Goal: Information Seeking & Learning: Learn about a topic

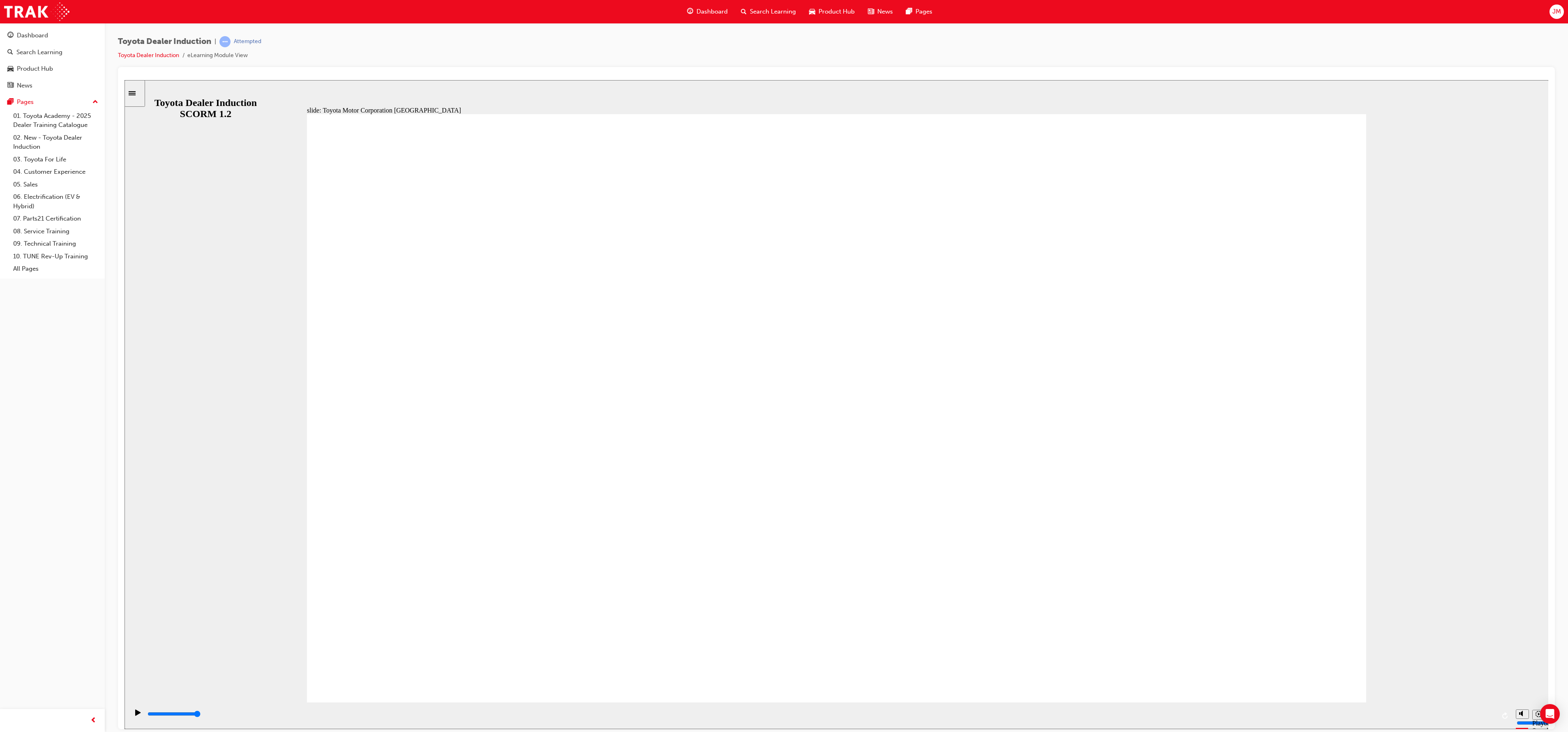
type input "15300"
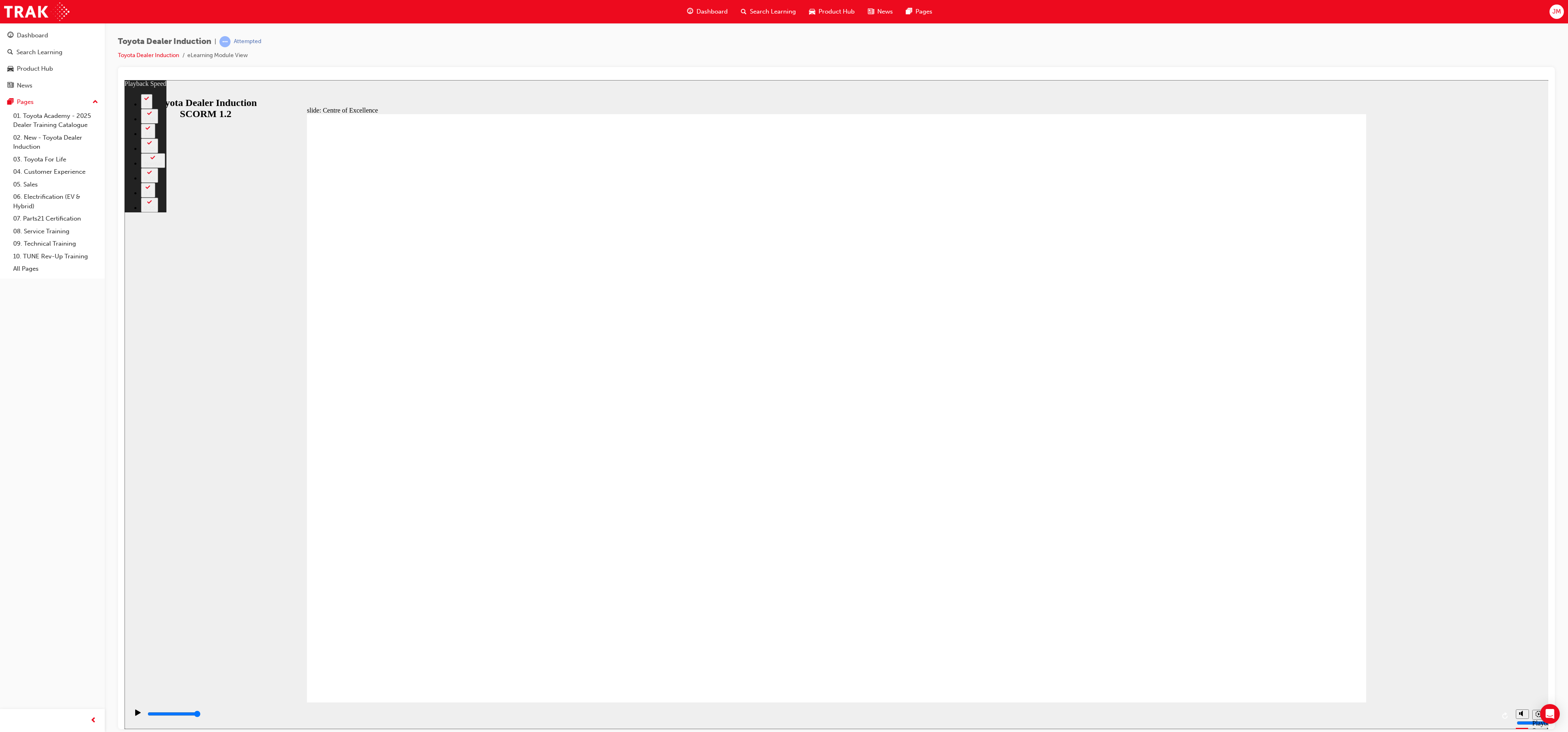
type input "138"
type input "248"
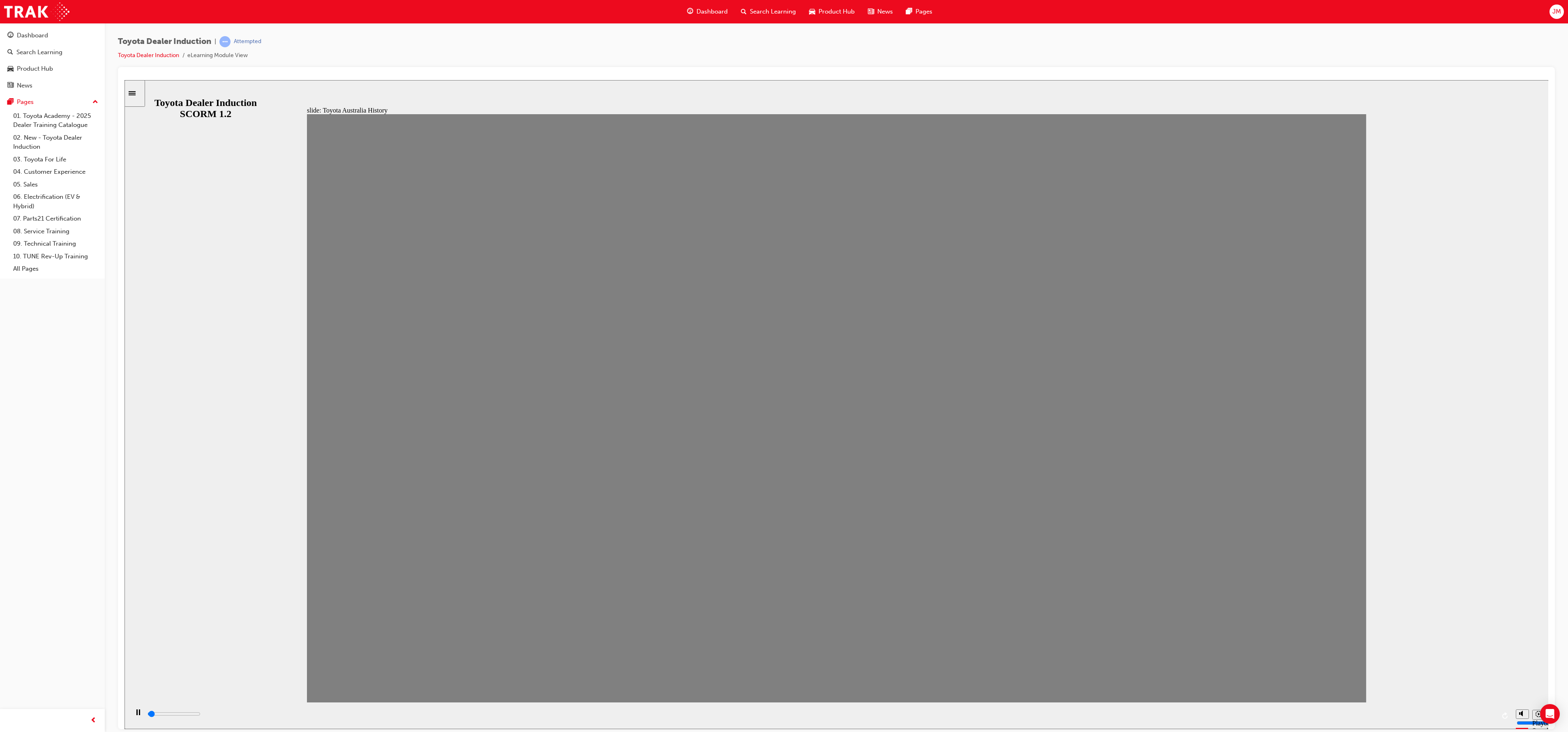
drag, startPoint x: 331, startPoint y: 427, endPoint x: 383, endPoint y: 439, distance: 53.4
drag, startPoint x: 383, startPoint y: 439, endPoint x: 434, endPoint y: 450, distance: 52.2
drag, startPoint x: 430, startPoint y: 427, endPoint x: 505, endPoint y: 439, distance: 76.0
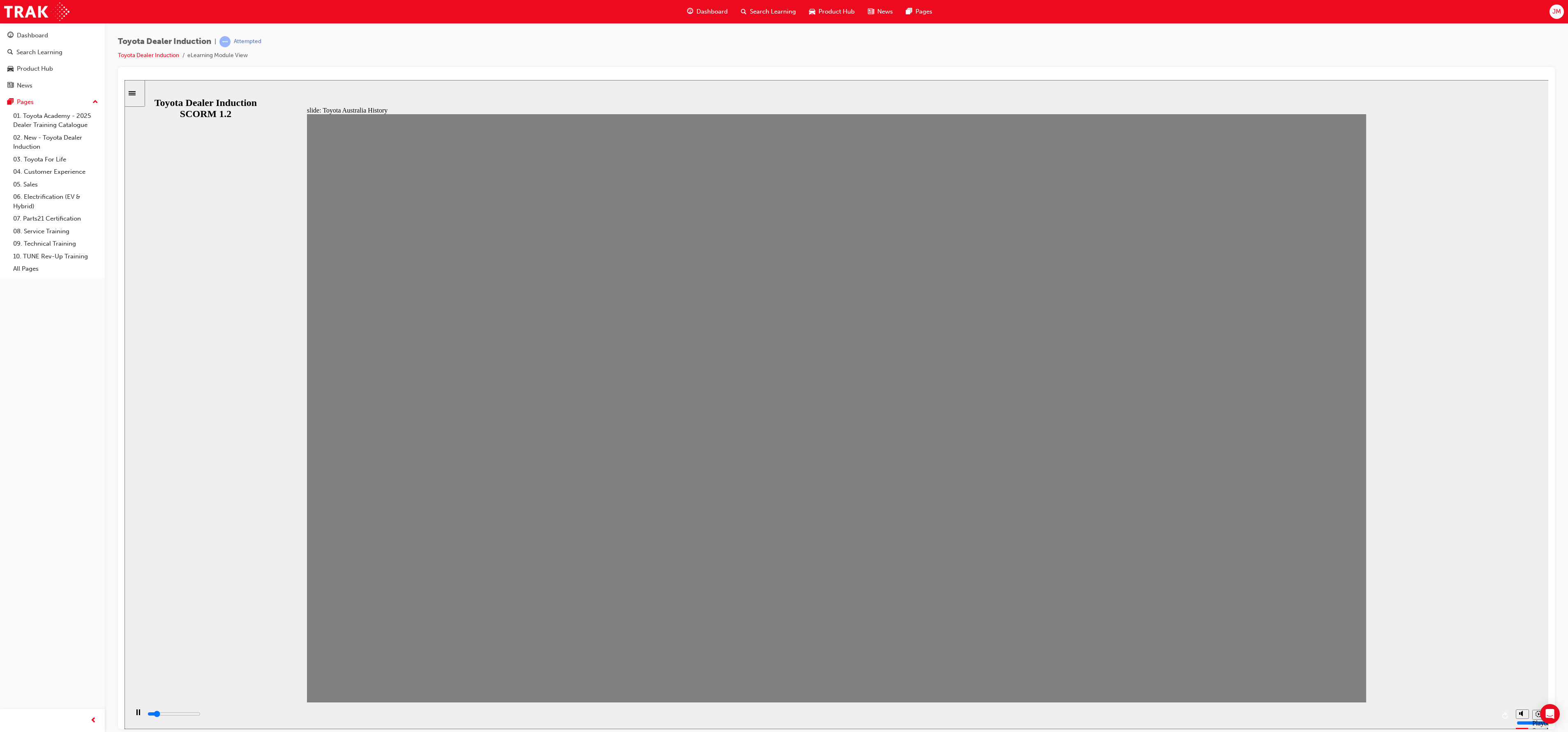
type input "0"
type input "3"
drag, startPoint x: 542, startPoint y: 425, endPoint x: 509, endPoint y: 428, distance: 33.1
type input "0"
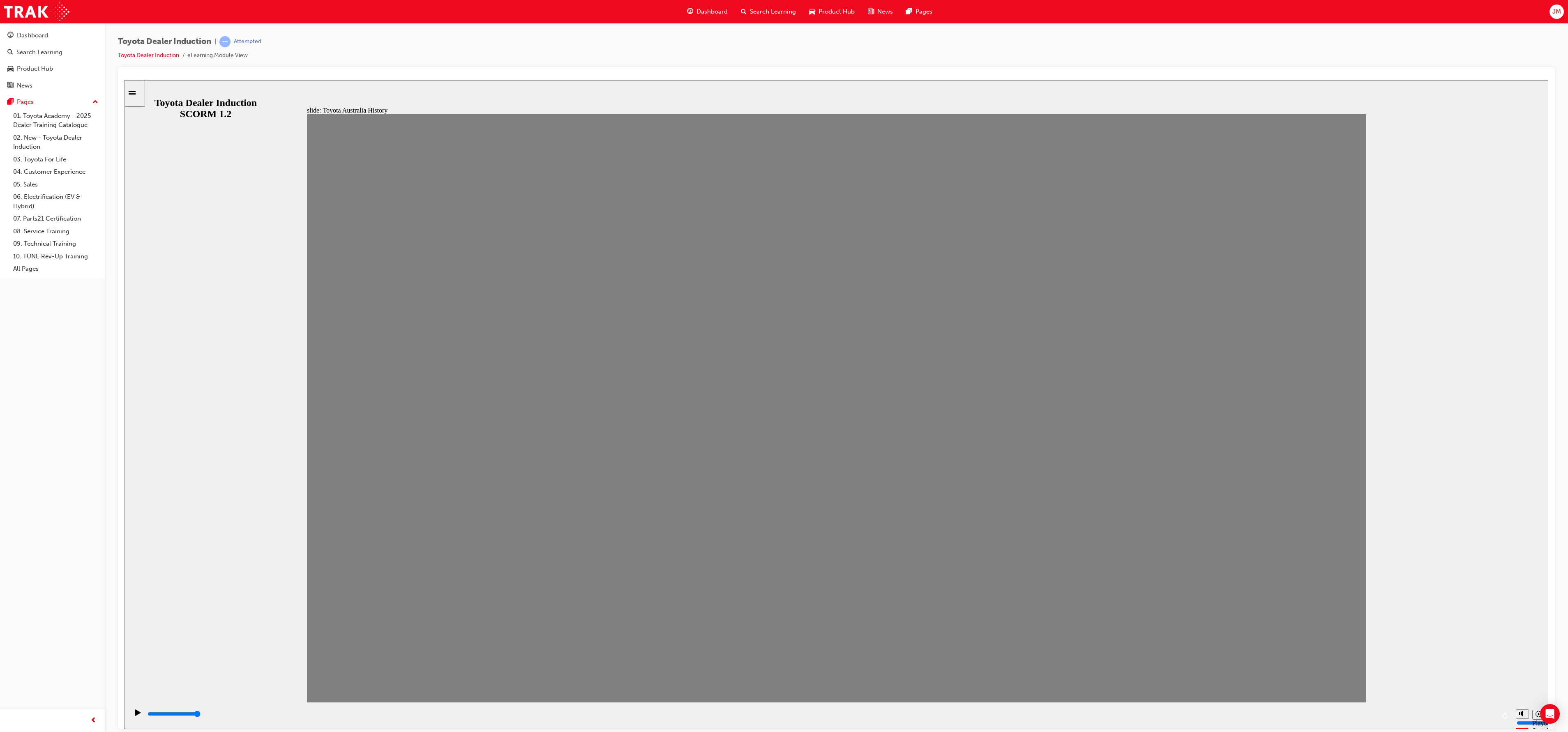
type input "4"
drag, startPoint x: 490, startPoint y: 425, endPoint x: 520, endPoint y: 424, distance: 30.0
drag, startPoint x: 530, startPoint y: 436, endPoint x: 570, endPoint y: 441, distance: 40.3
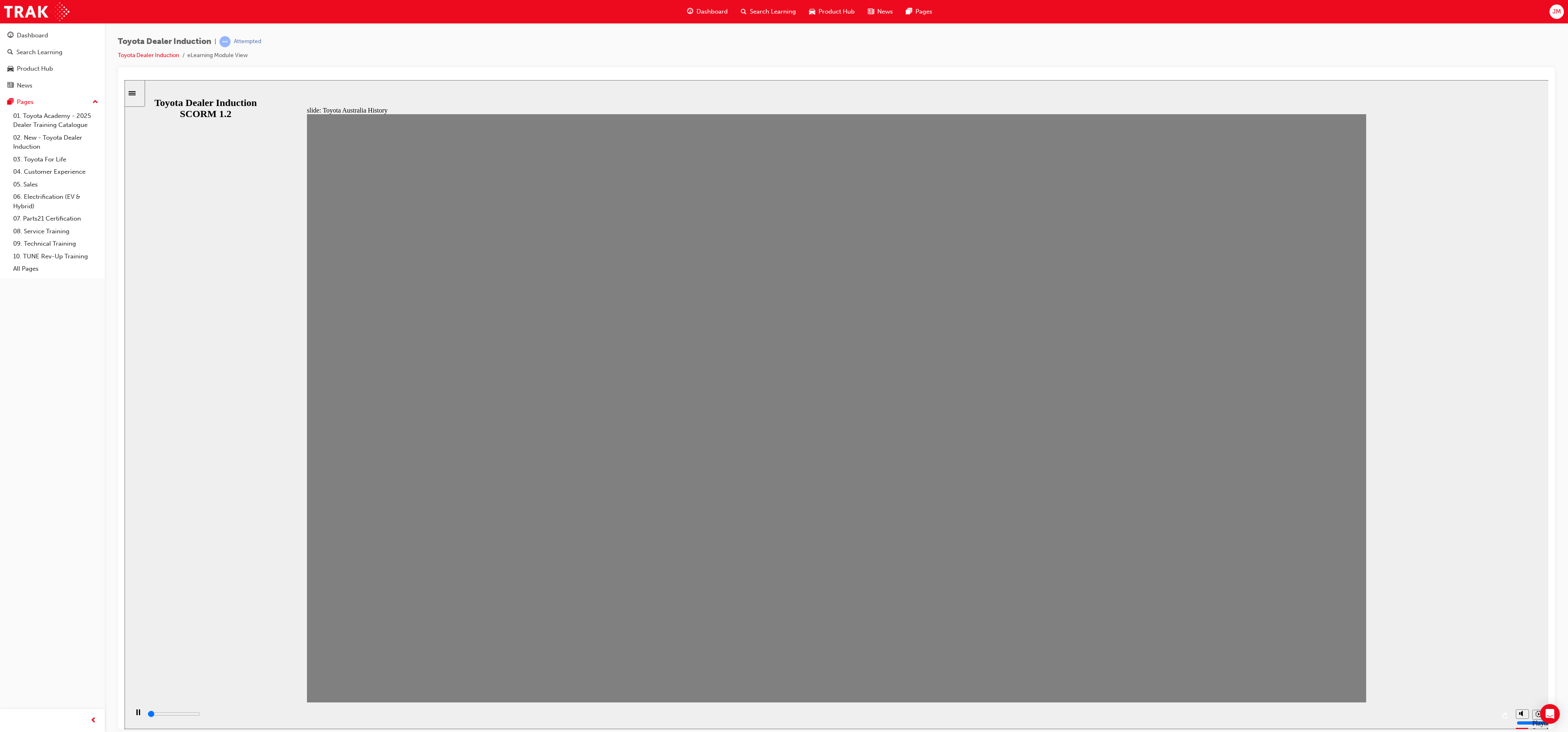
drag, startPoint x: 587, startPoint y: 436, endPoint x: 680, endPoint y: 439, distance: 93.0
type input "0"
type input "6"
drag, startPoint x: 680, startPoint y: 439, endPoint x: 648, endPoint y: 444, distance: 32.4
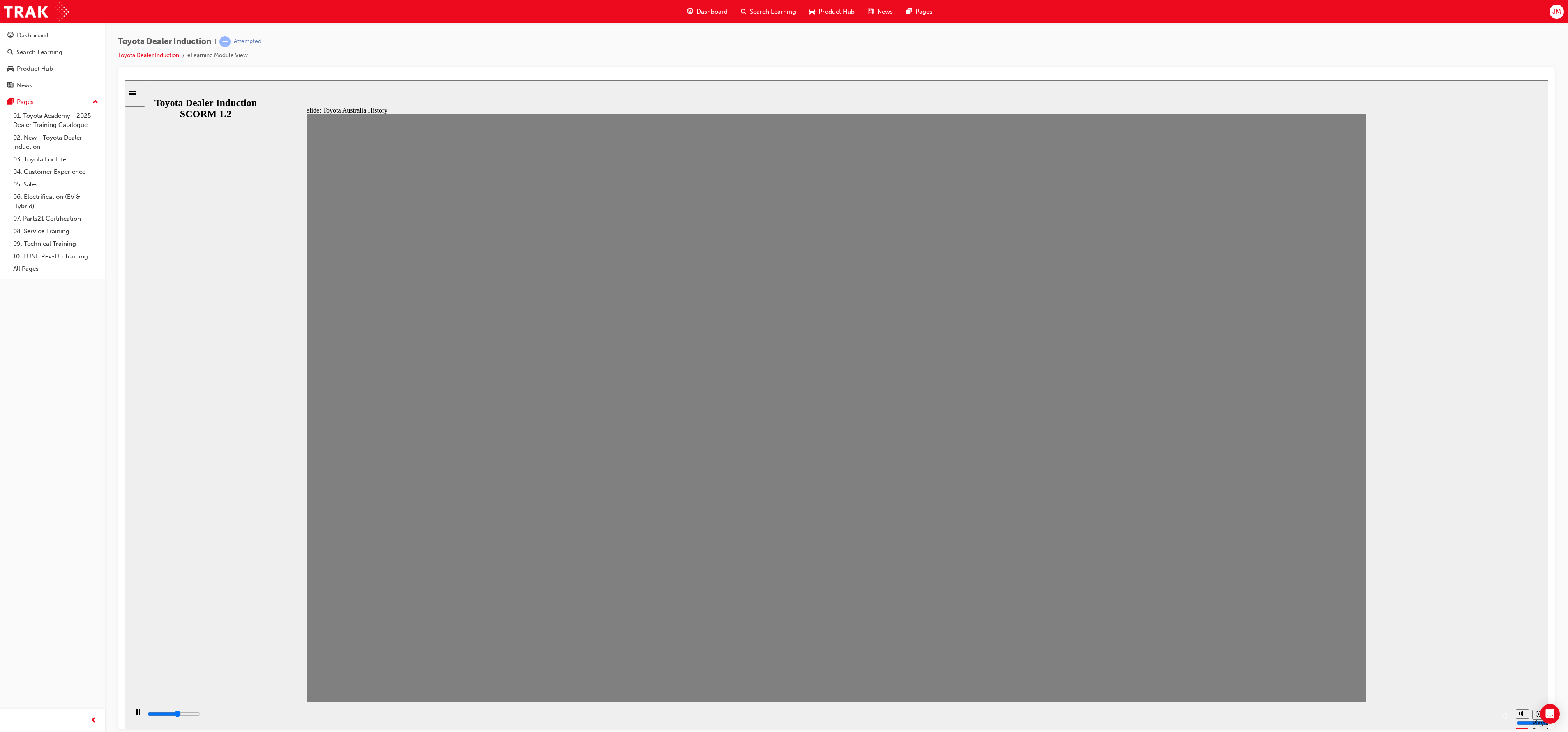
type input "100"
type input "7"
drag, startPoint x: 638, startPoint y: 422, endPoint x: 685, endPoint y: 430, distance: 47.7
drag, startPoint x: 687, startPoint y: 436, endPoint x: 723, endPoint y: 425, distance: 37.6
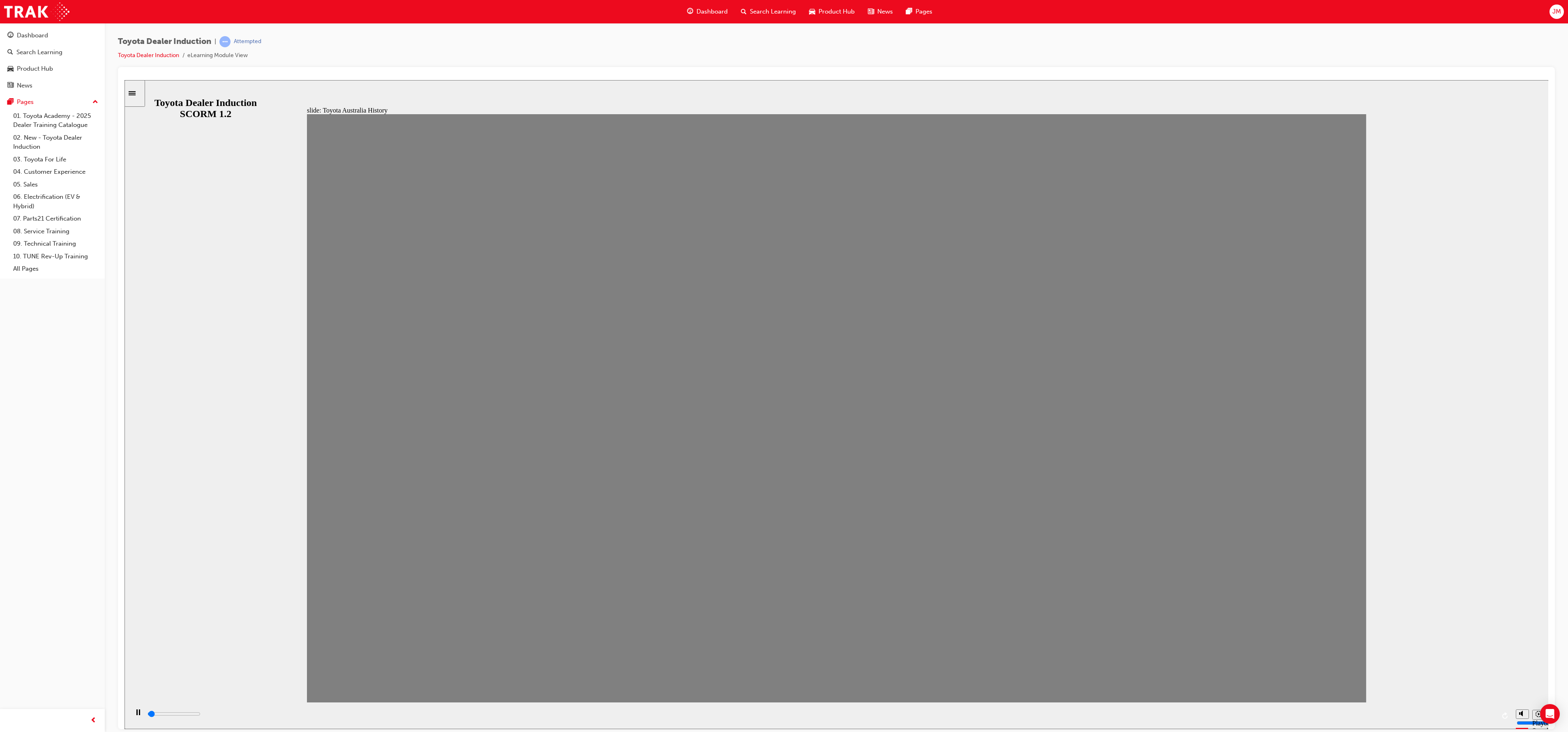
drag, startPoint x: 723, startPoint y: 425, endPoint x: 777, endPoint y: 420, distance: 54.2
drag, startPoint x: 791, startPoint y: 417, endPoint x: 811, endPoint y: 417, distance: 20.0
drag, startPoint x: 781, startPoint y: 422, endPoint x: 814, endPoint y: 423, distance: 33.0
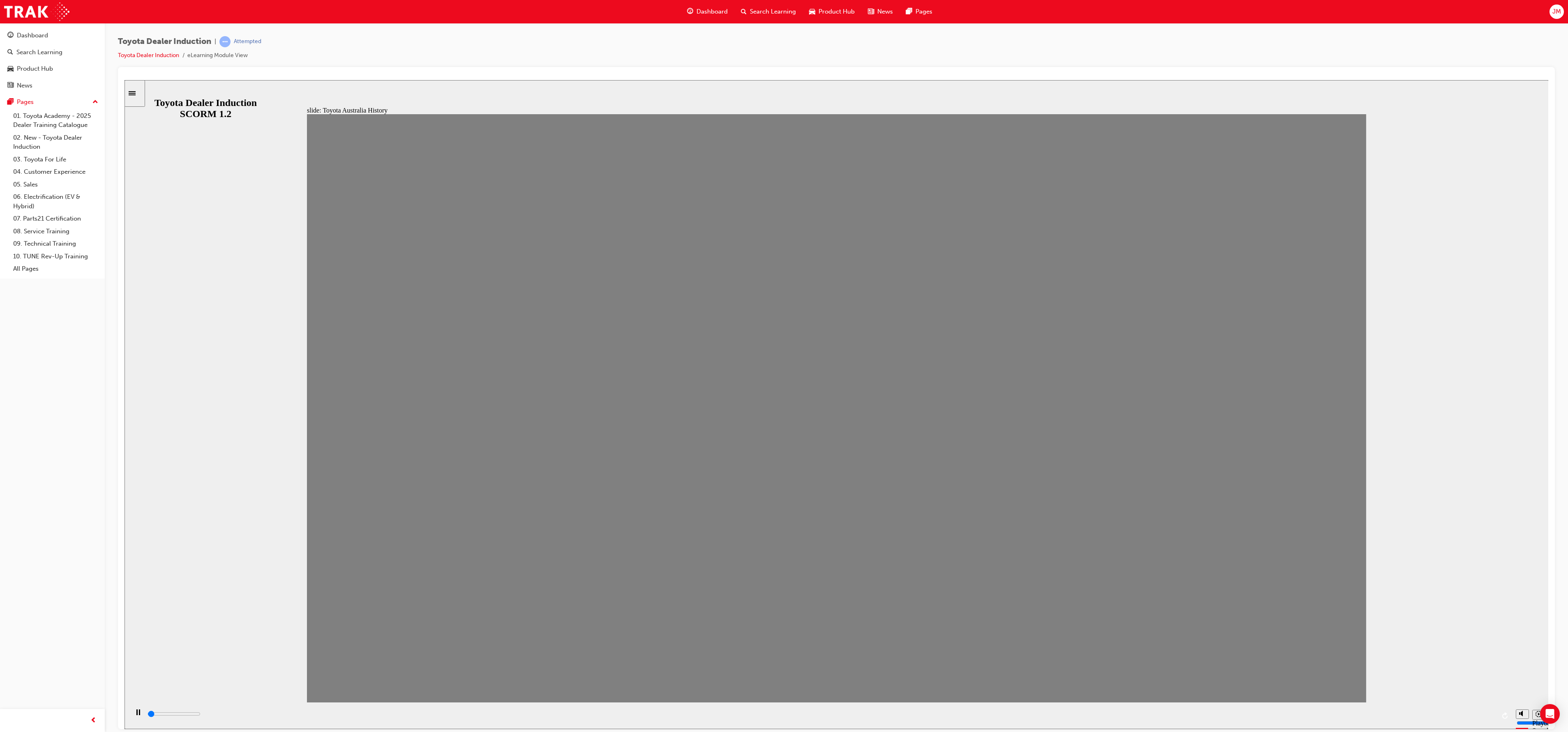
drag, startPoint x: 838, startPoint y: 434, endPoint x: 888, endPoint y: 427, distance: 50.5
drag, startPoint x: 890, startPoint y: 432, endPoint x: 914, endPoint y: 431, distance: 24.0
drag, startPoint x: 883, startPoint y: 427, endPoint x: 924, endPoint y: 422, distance: 41.3
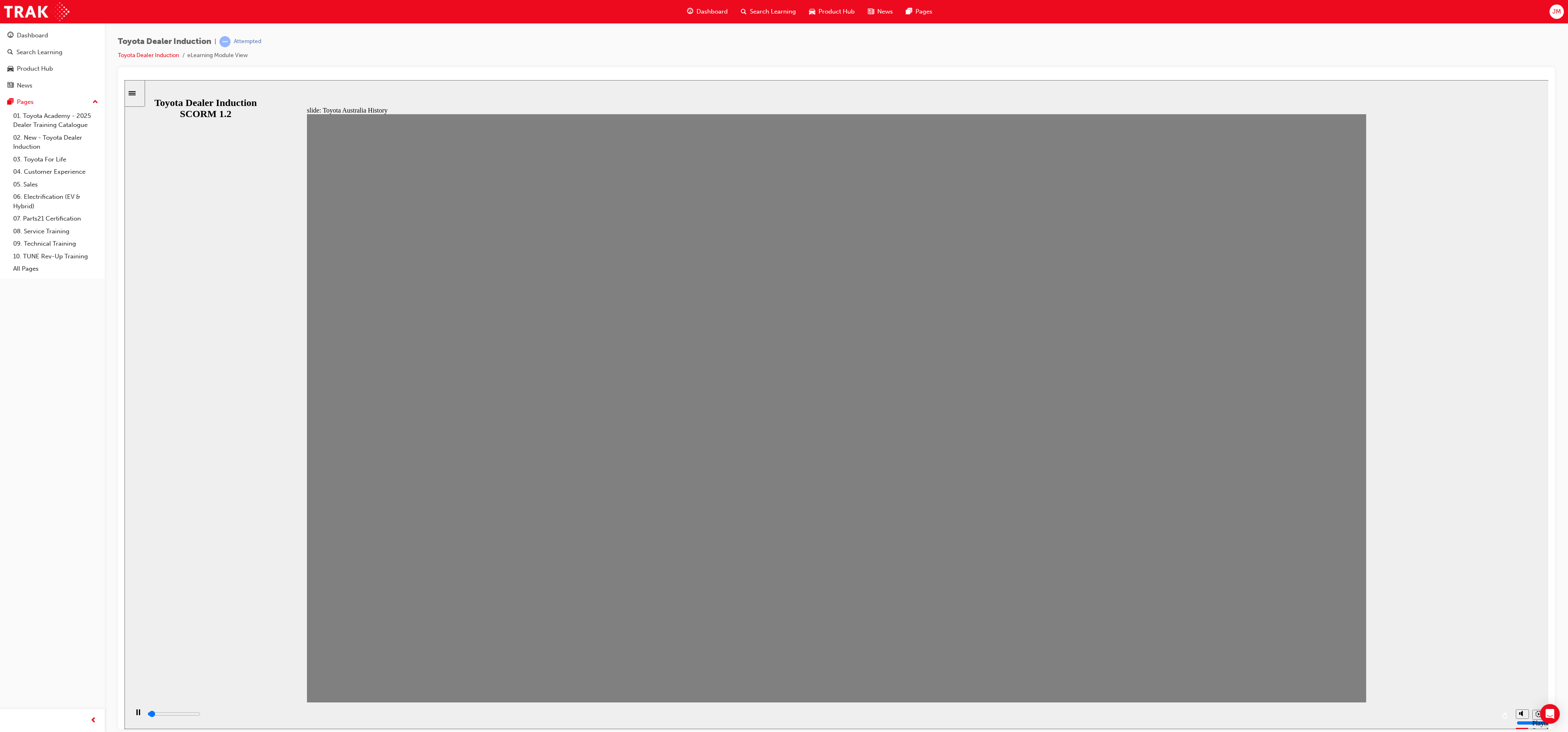
drag, startPoint x: 936, startPoint y: 420, endPoint x: 977, endPoint y: 422, distance: 41.0
drag, startPoint x: 977, startPoint y: 422, endPoint x: 1045, endPoint y: 418, distance: 68.1
drag, startPoint x: 1042, startPoint y: 419, endPoint x: 1094, endPoint y: 417, distance: 52.0
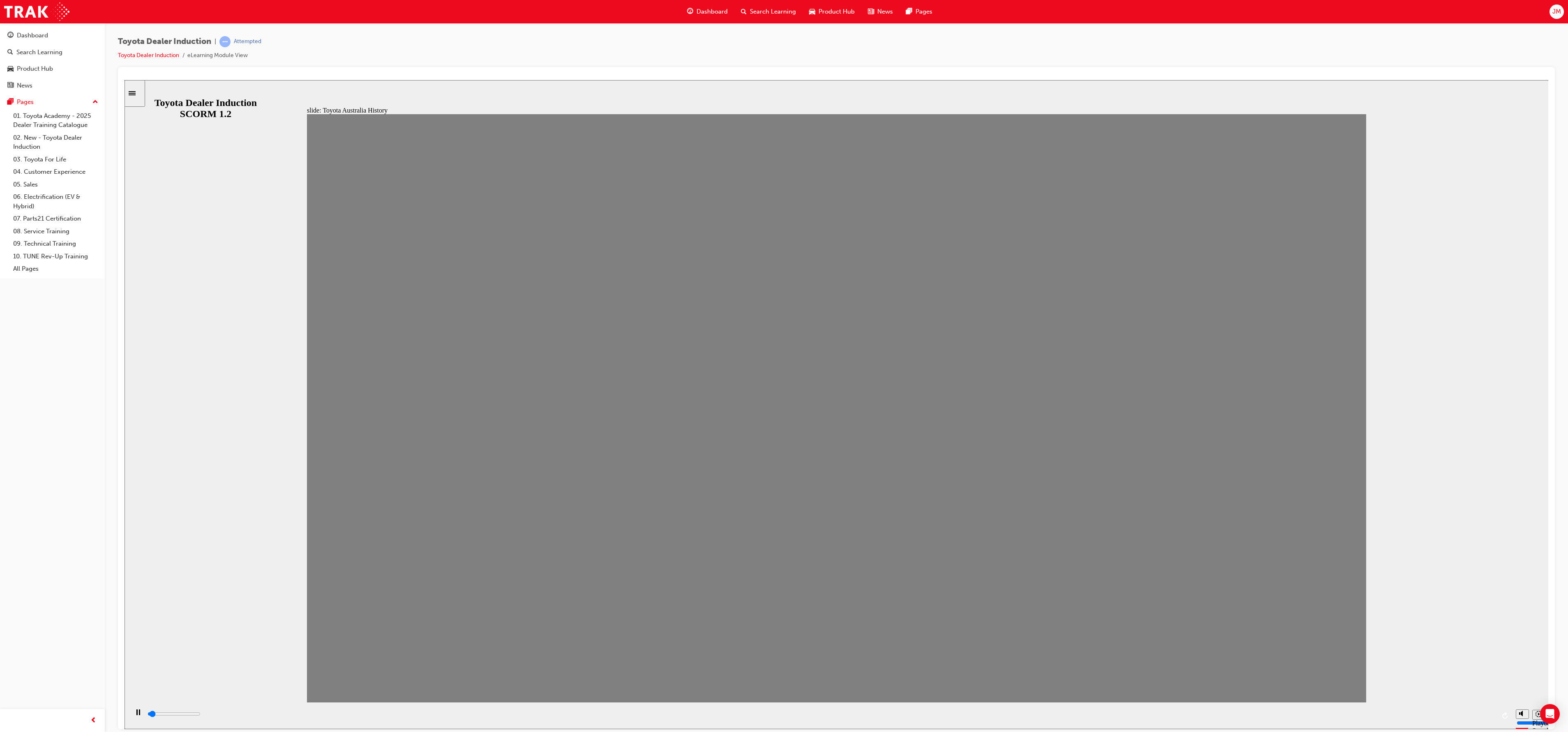
drag, startPoint x: 1062, startPoint y: 425, endPoint x: 1113, endPoint y: 423, distance: 51.0
drag, startPoint x: 1125, startPoint y: 425, endPoint x: 1179, endPoint y: 423, distance: 54.0
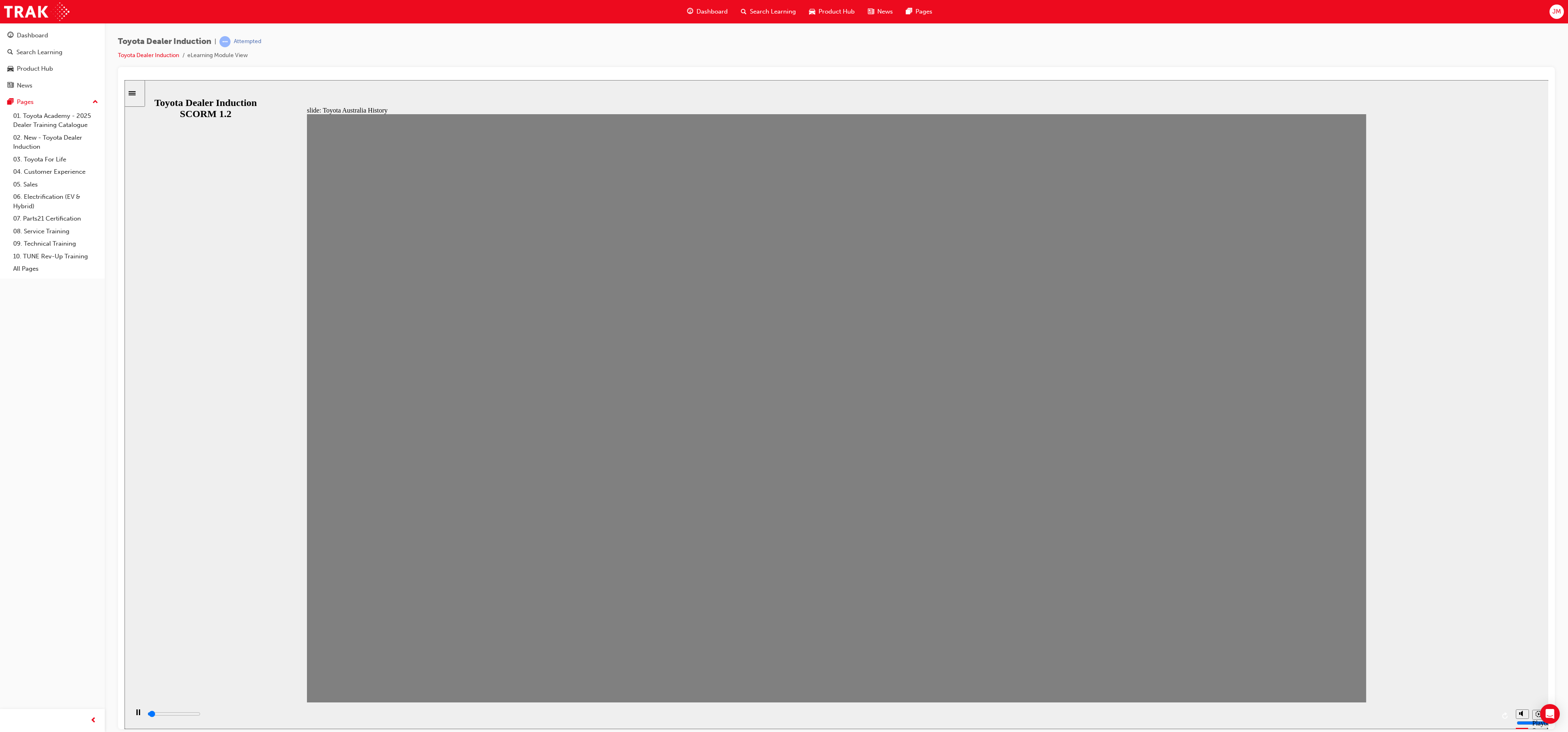
drag, startPoint x: 1167, startPoint y: 424, endPoint x: 1213, endPoint y: 420, distance: 46.2
drag, startPoint x: 1213, startPoint y: 420, endPoint x: 1284, endPoint y: 416, distance: 71.1
drag, startPoint x: 1275, startPoint y: 429, endPoint x: 1352, endPoint y: 429, distance: 77.0
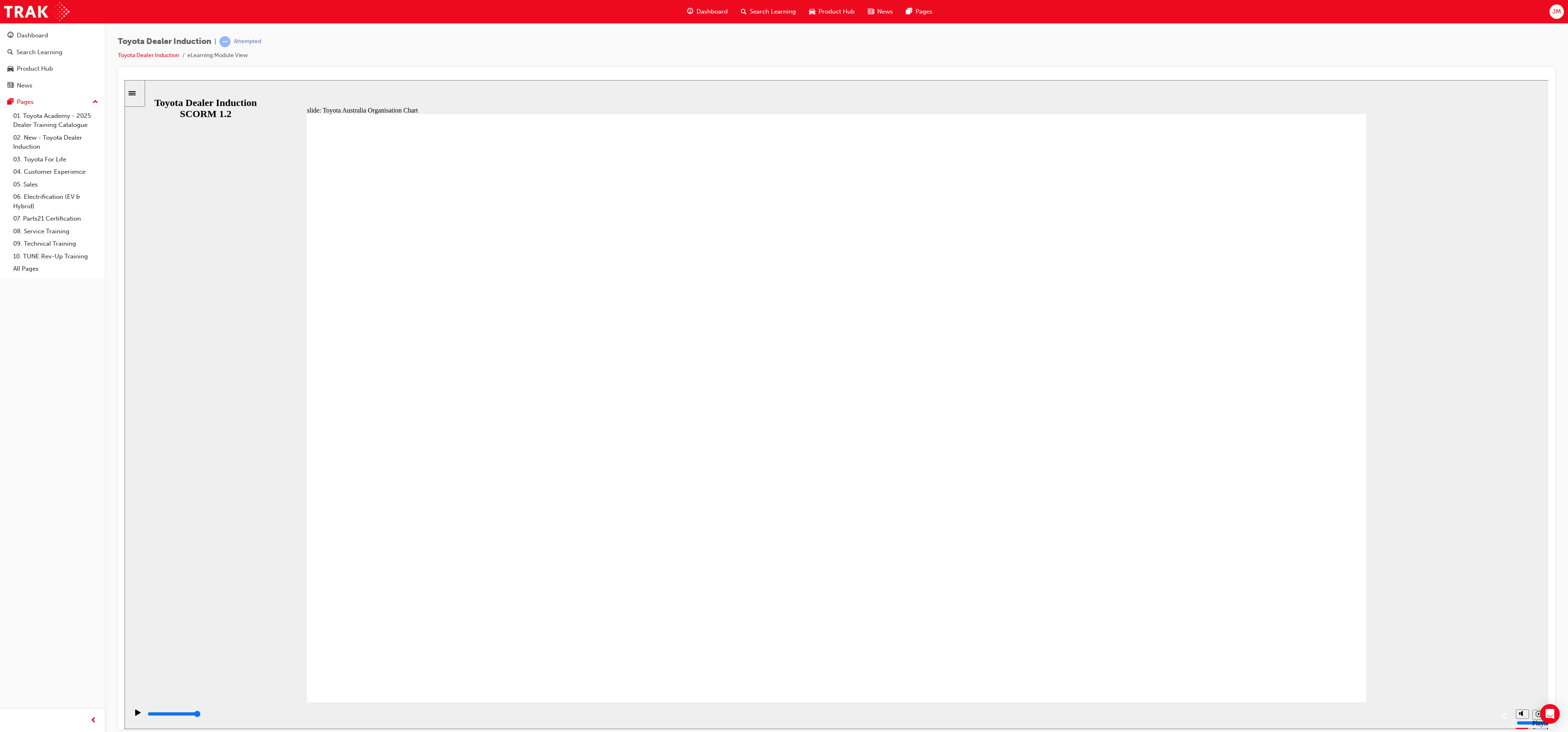
type input "5000"
radio input "true"
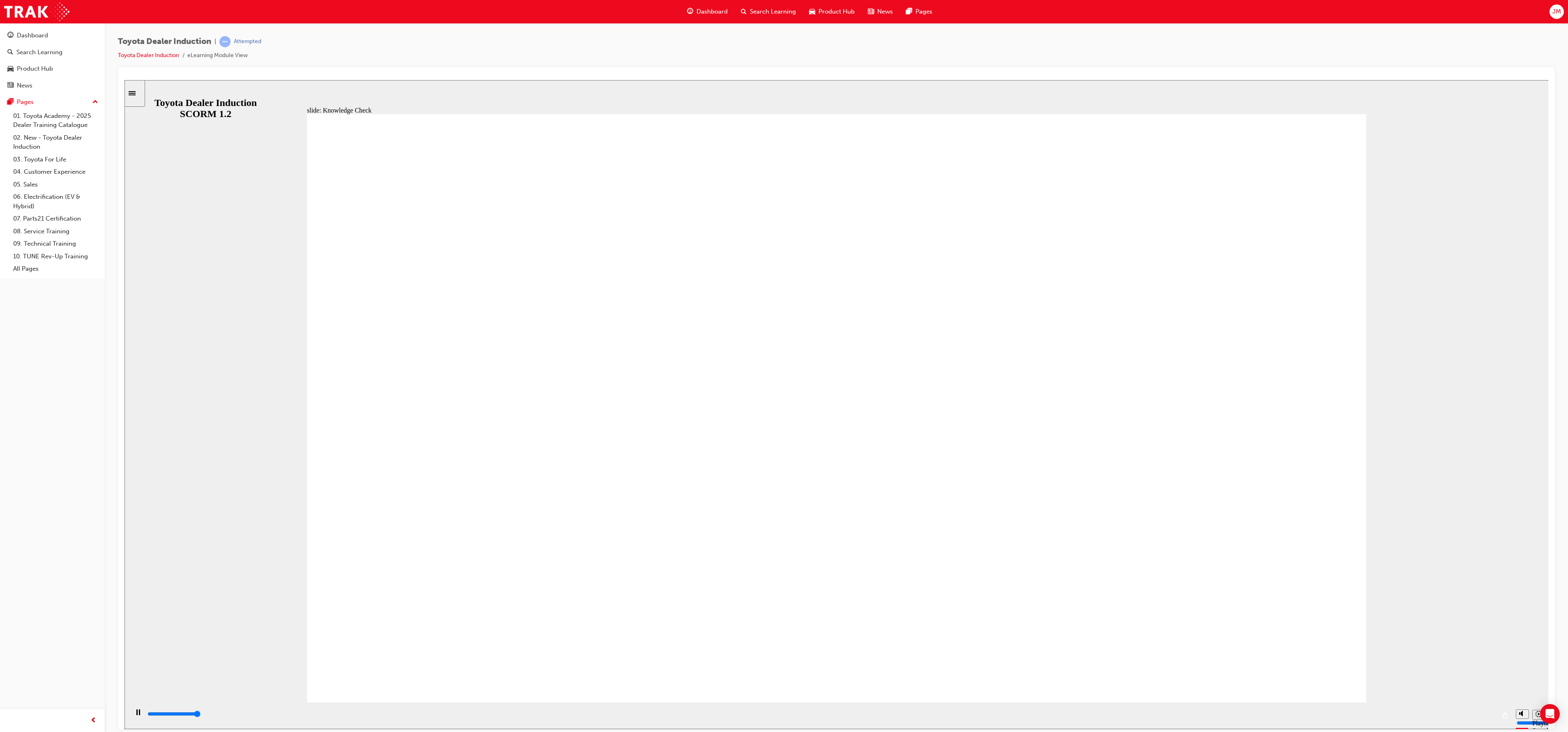
type input "5000"
radio input "true"
drag, startPoint x: 647, startPoint y: 437, endPoint x: 1265, endPoint y: 371, distance: 621.5
type input "5000"
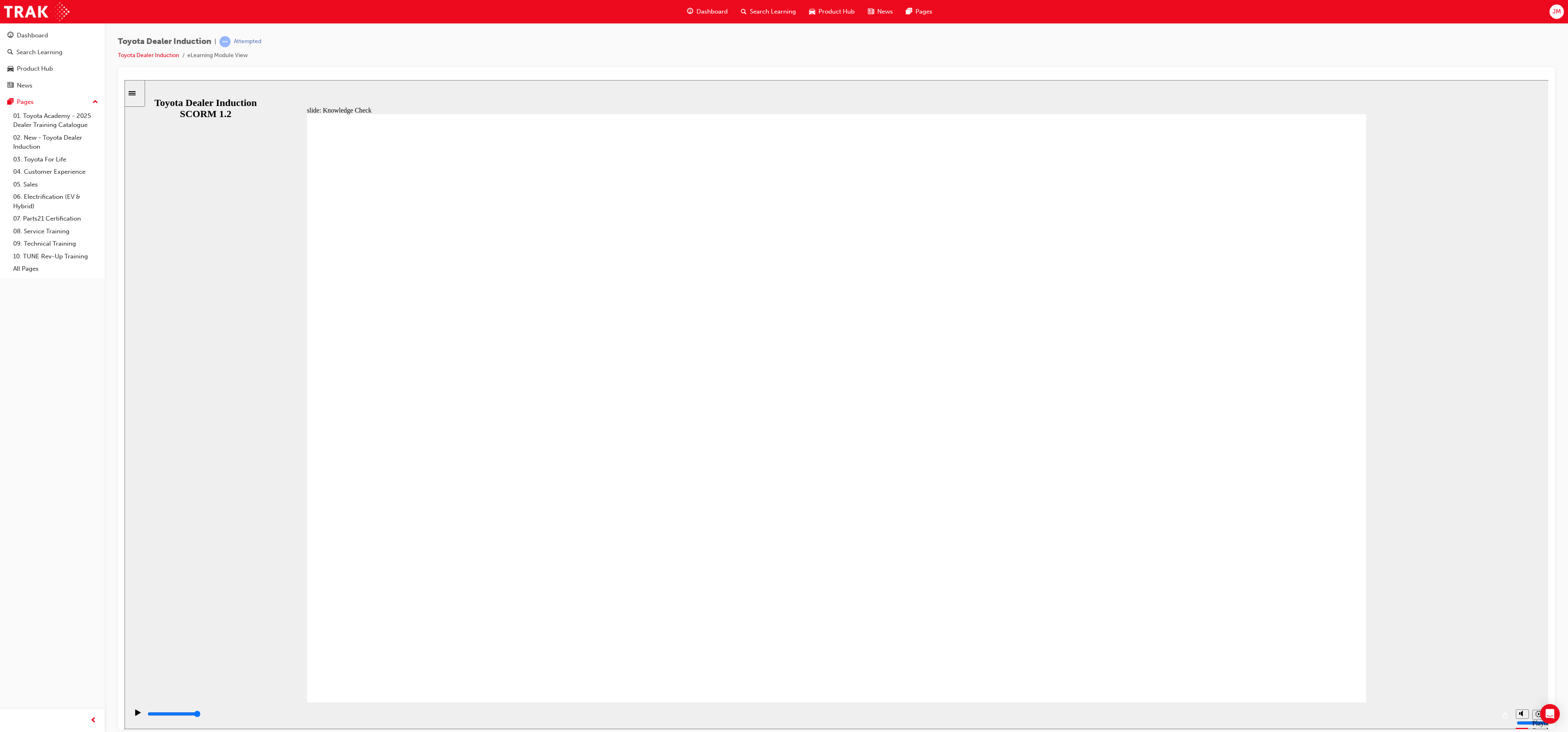
radio input "true"
type input "9200"
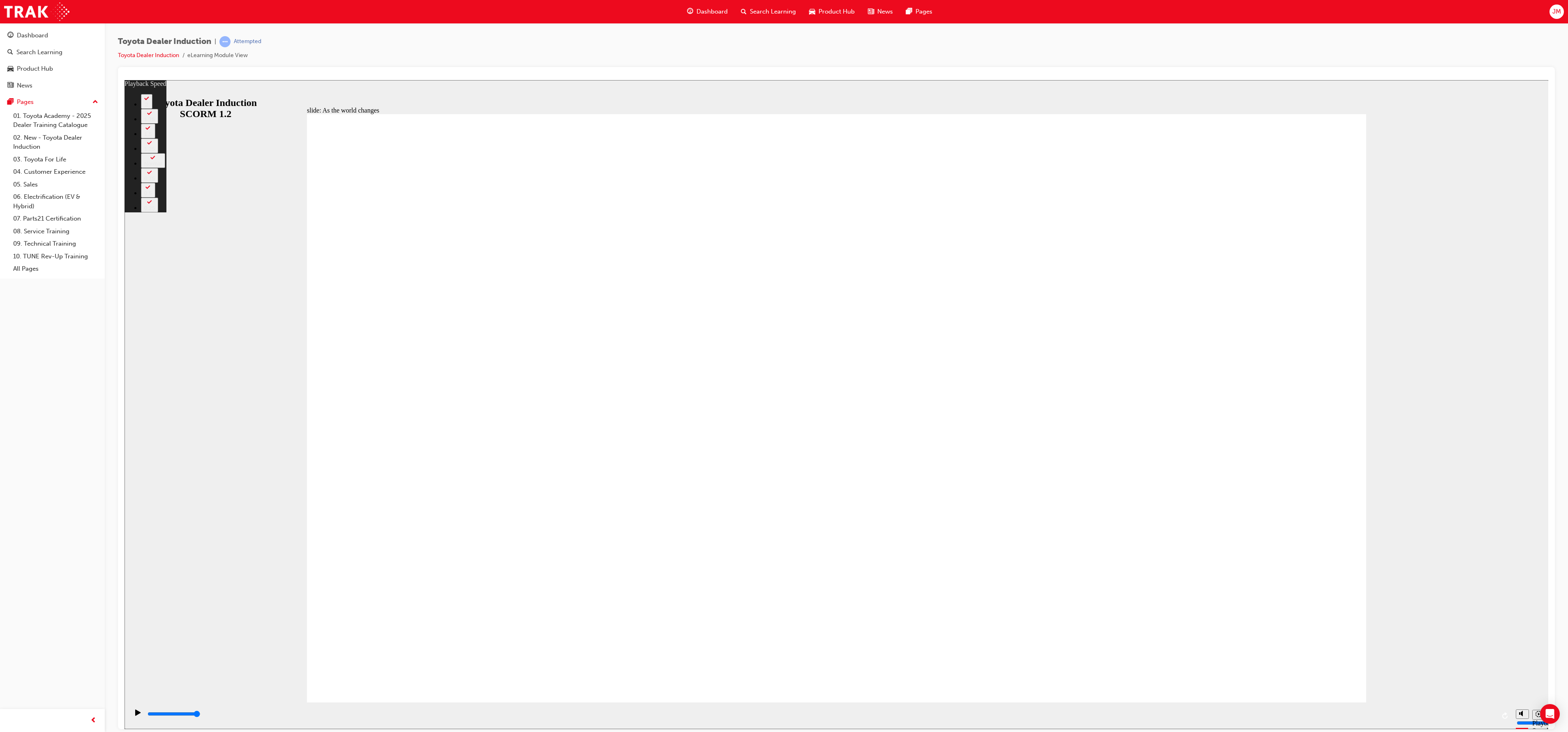
type input "128"
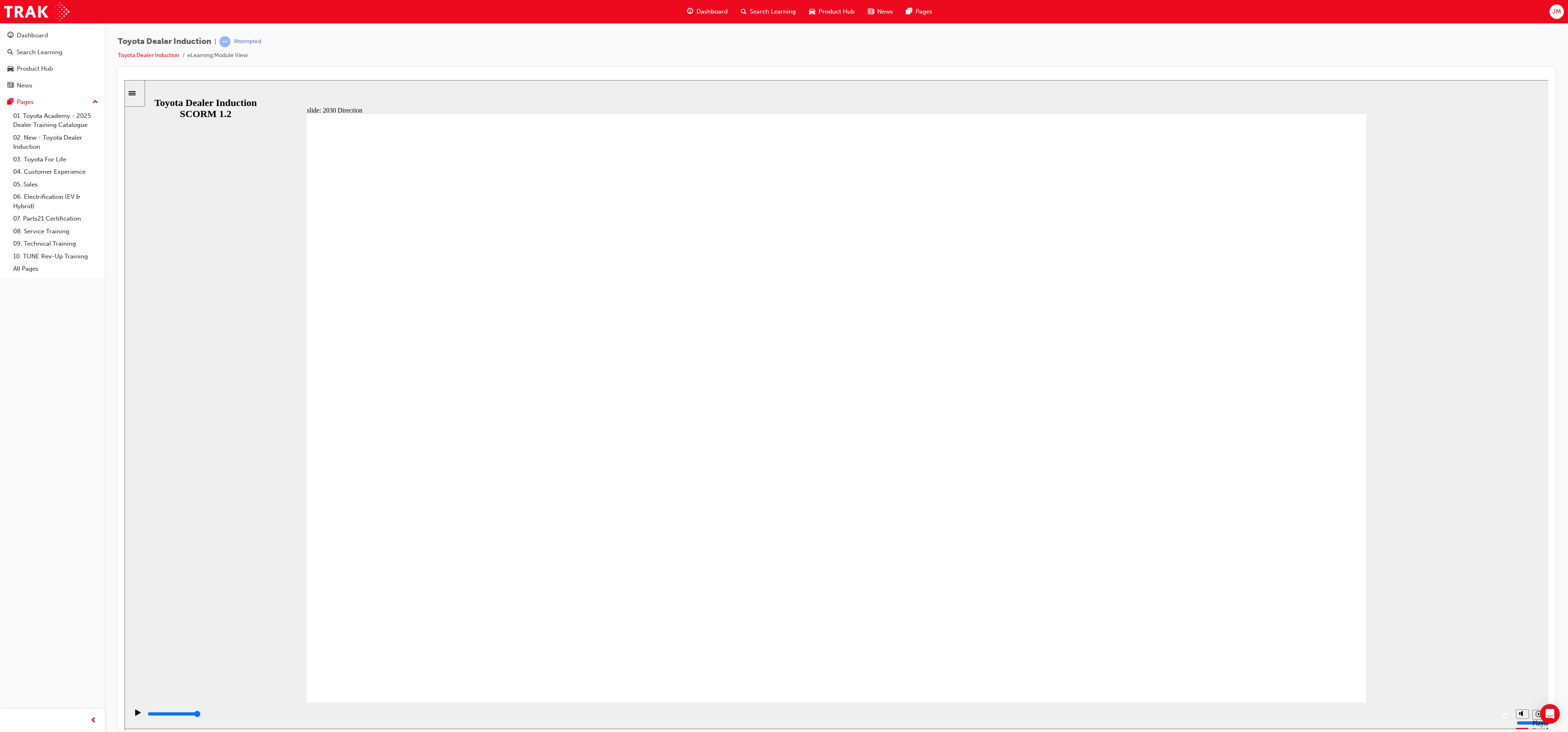
type input "5000"
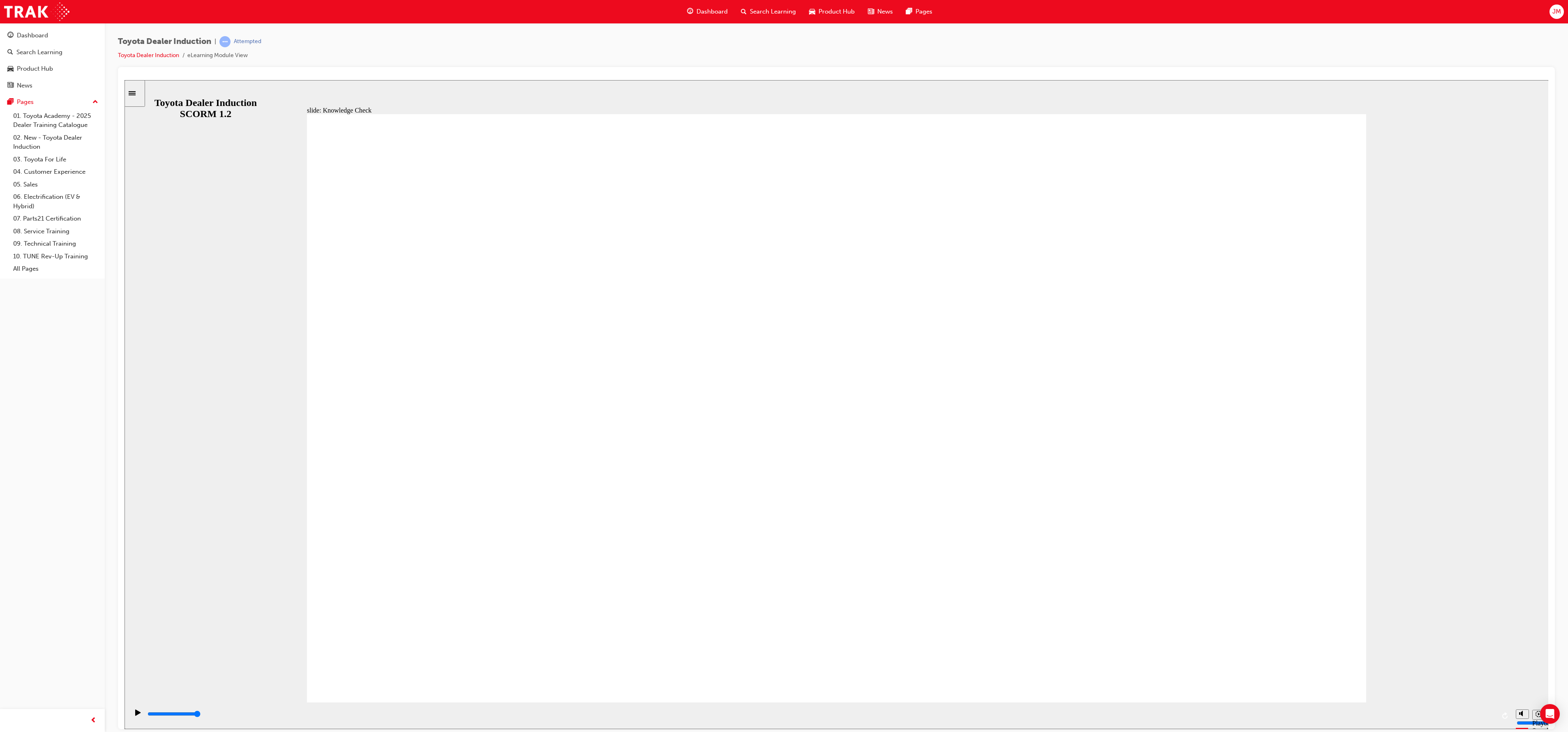
type input "h"
type input "ha"
type input "hap"
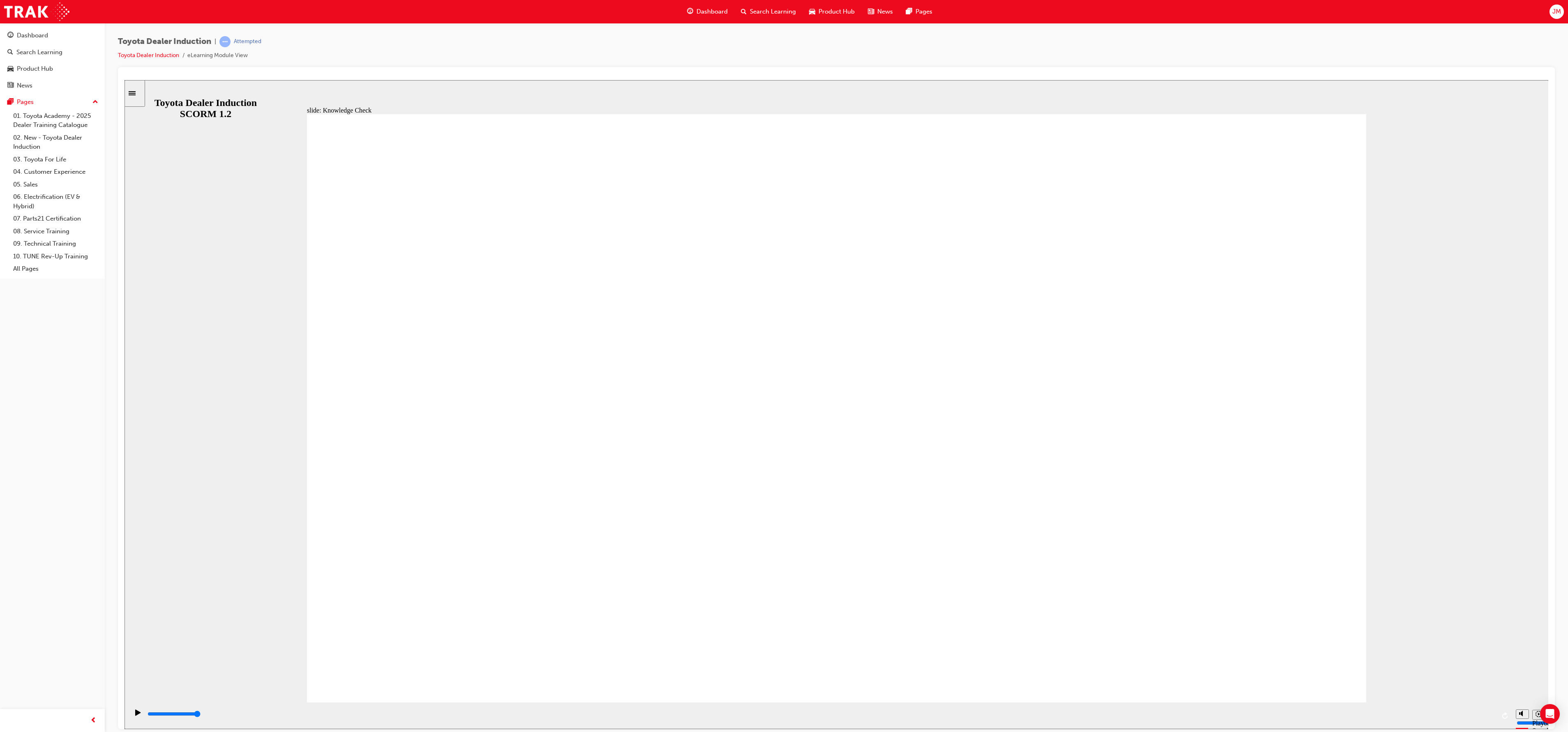
type input "hap"
type input "happ"
type input "happi"
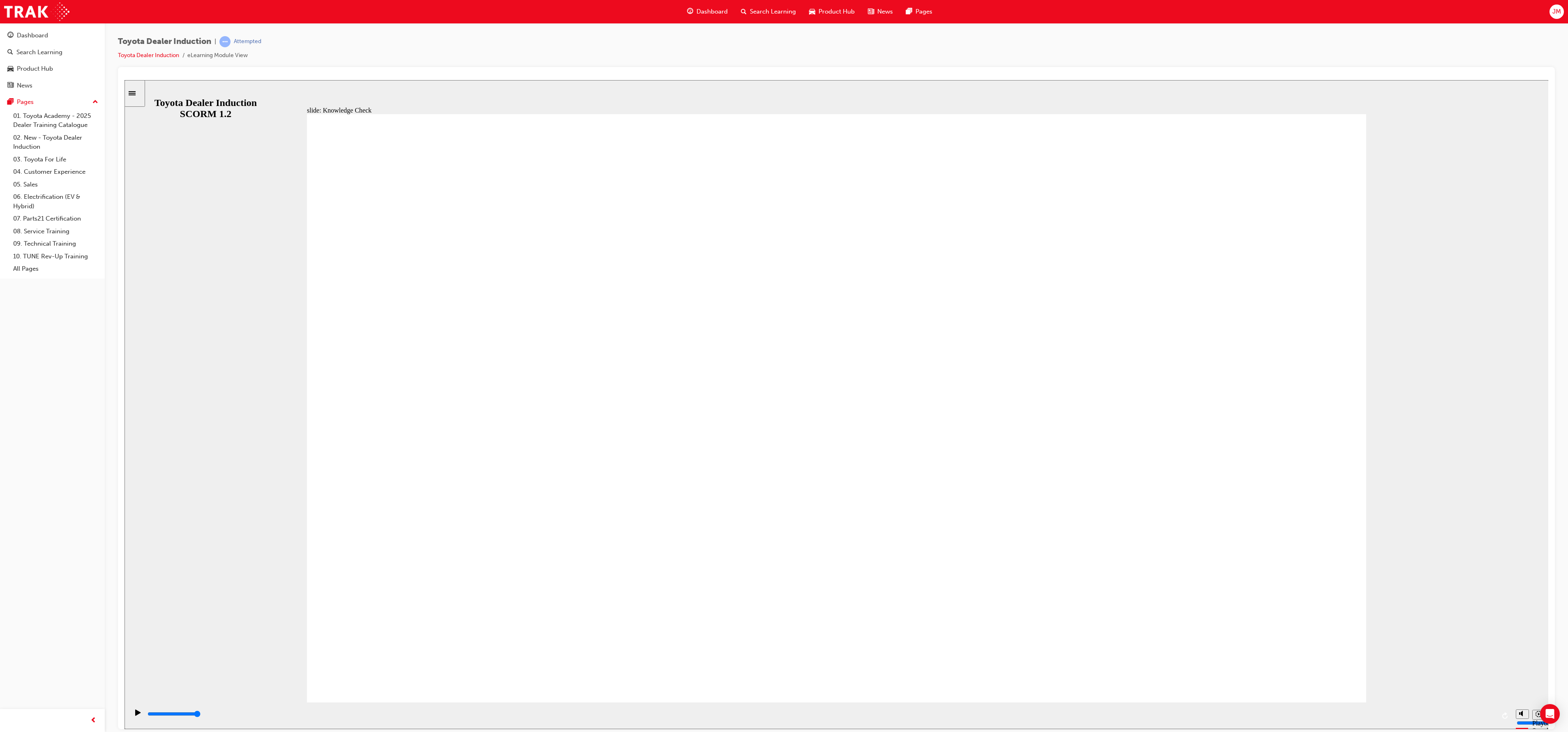
type input "happin"
type input "happine"
type input "happines"
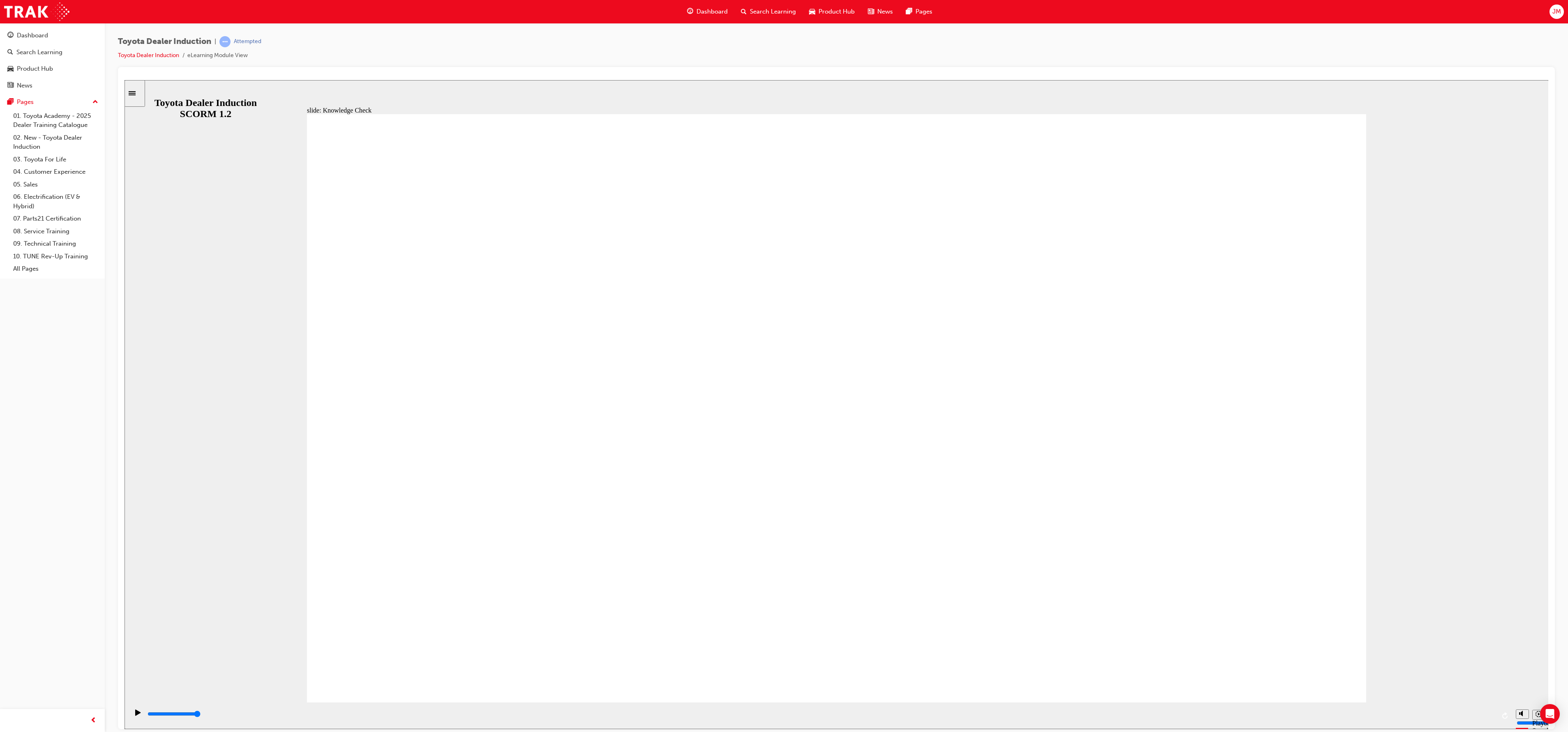
type input "happines"
type input "happiness"
type input "5000"
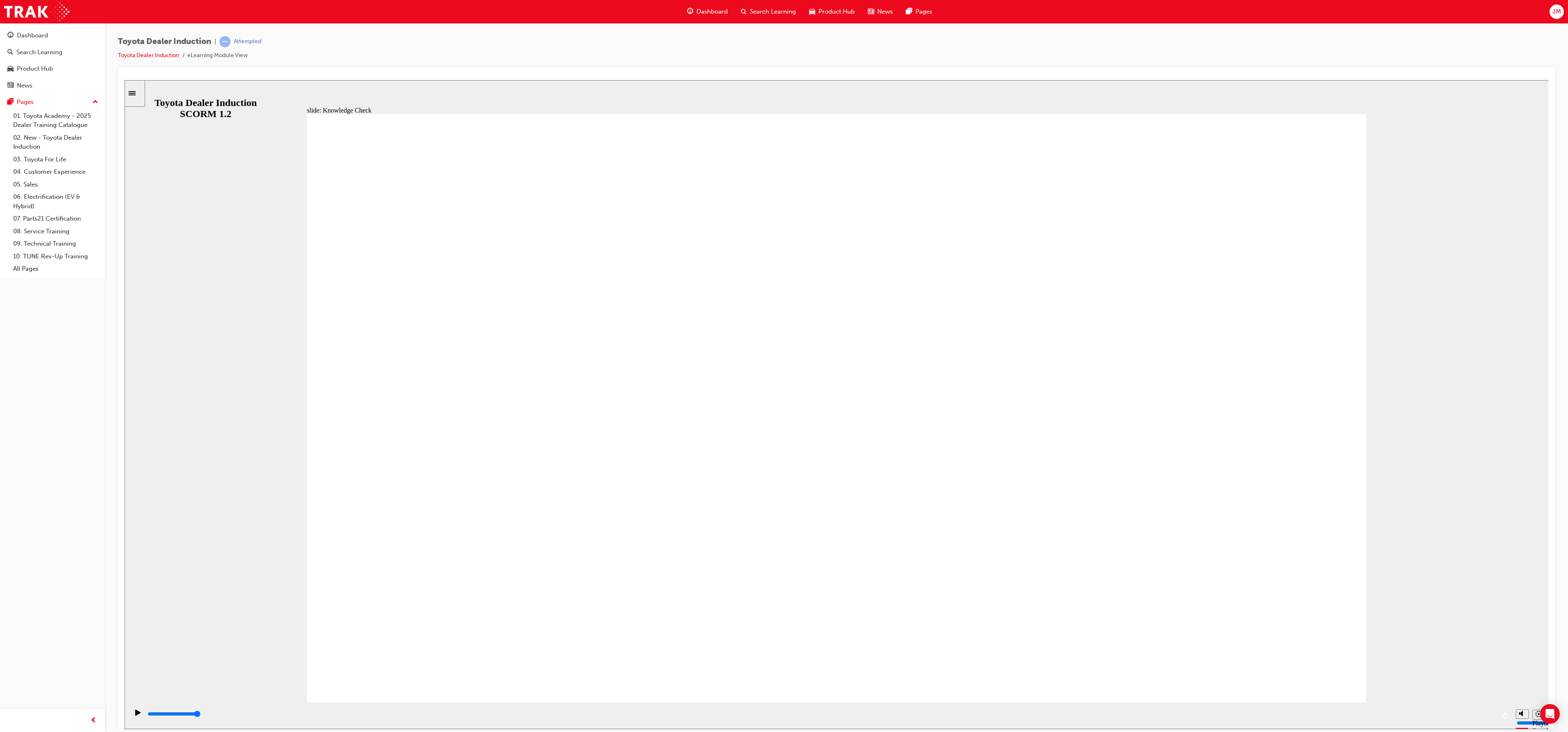
type input "m"
type input "mo"
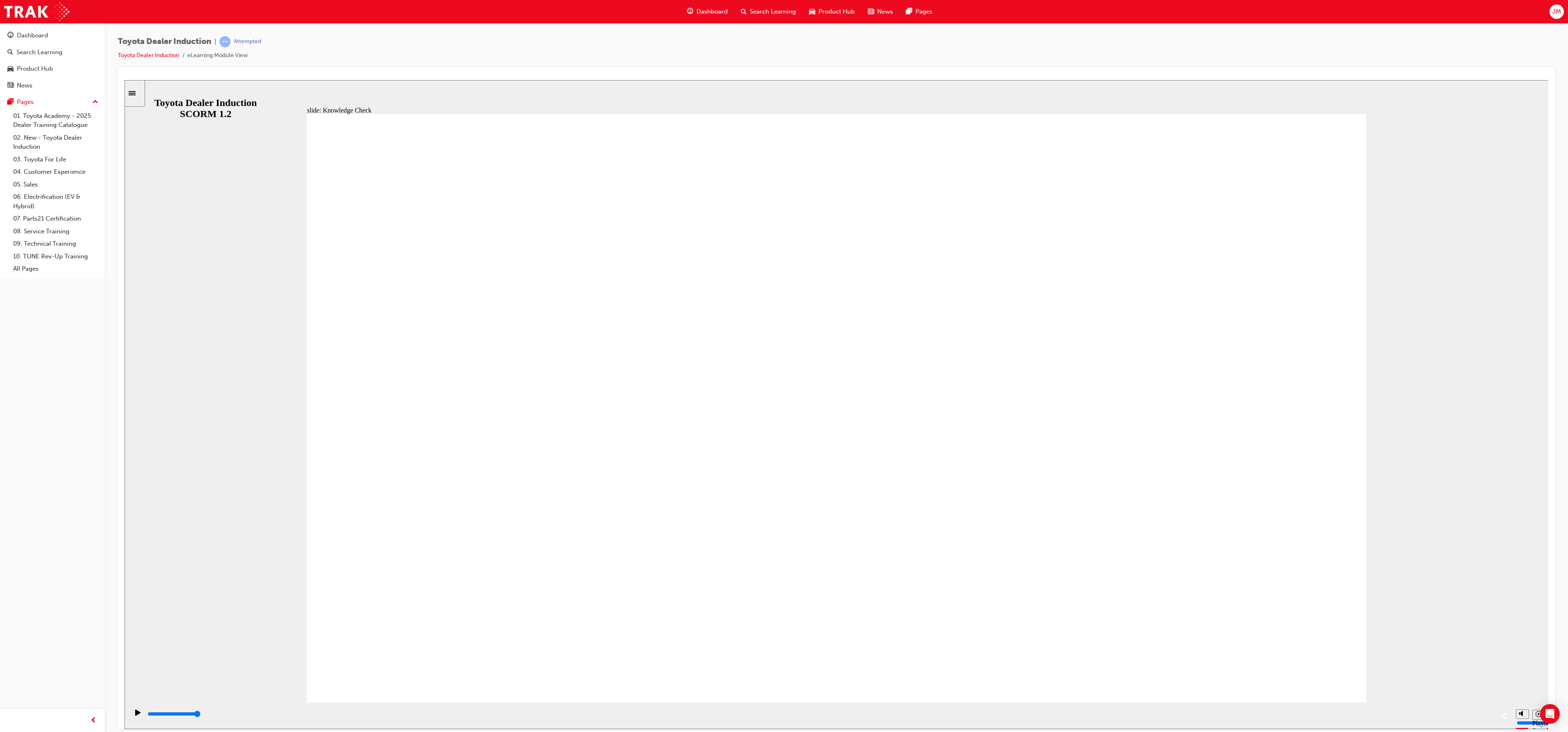
type input "mov"
type input "move"
type input "moved"
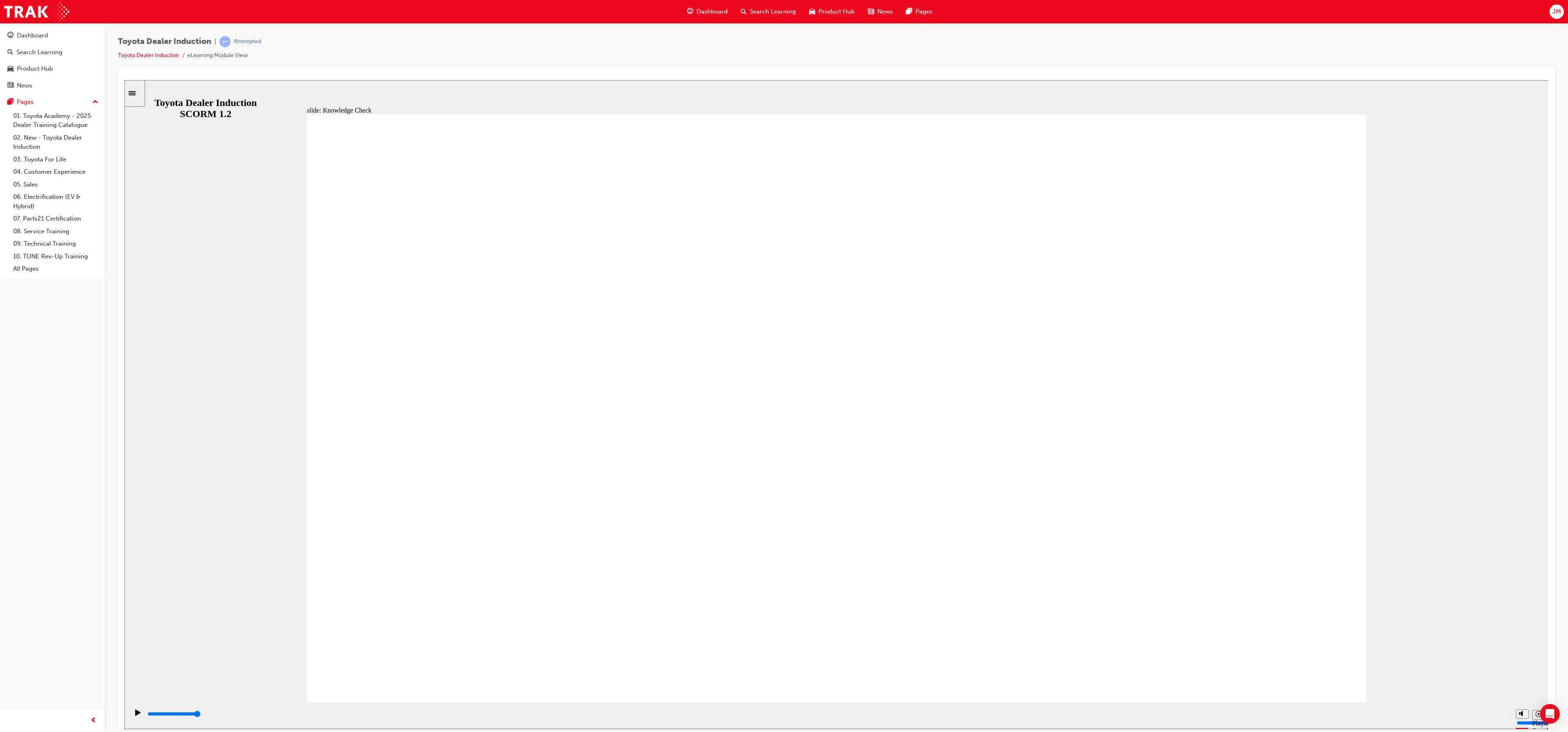
type input "moved"
type input "6500"
type input "6"
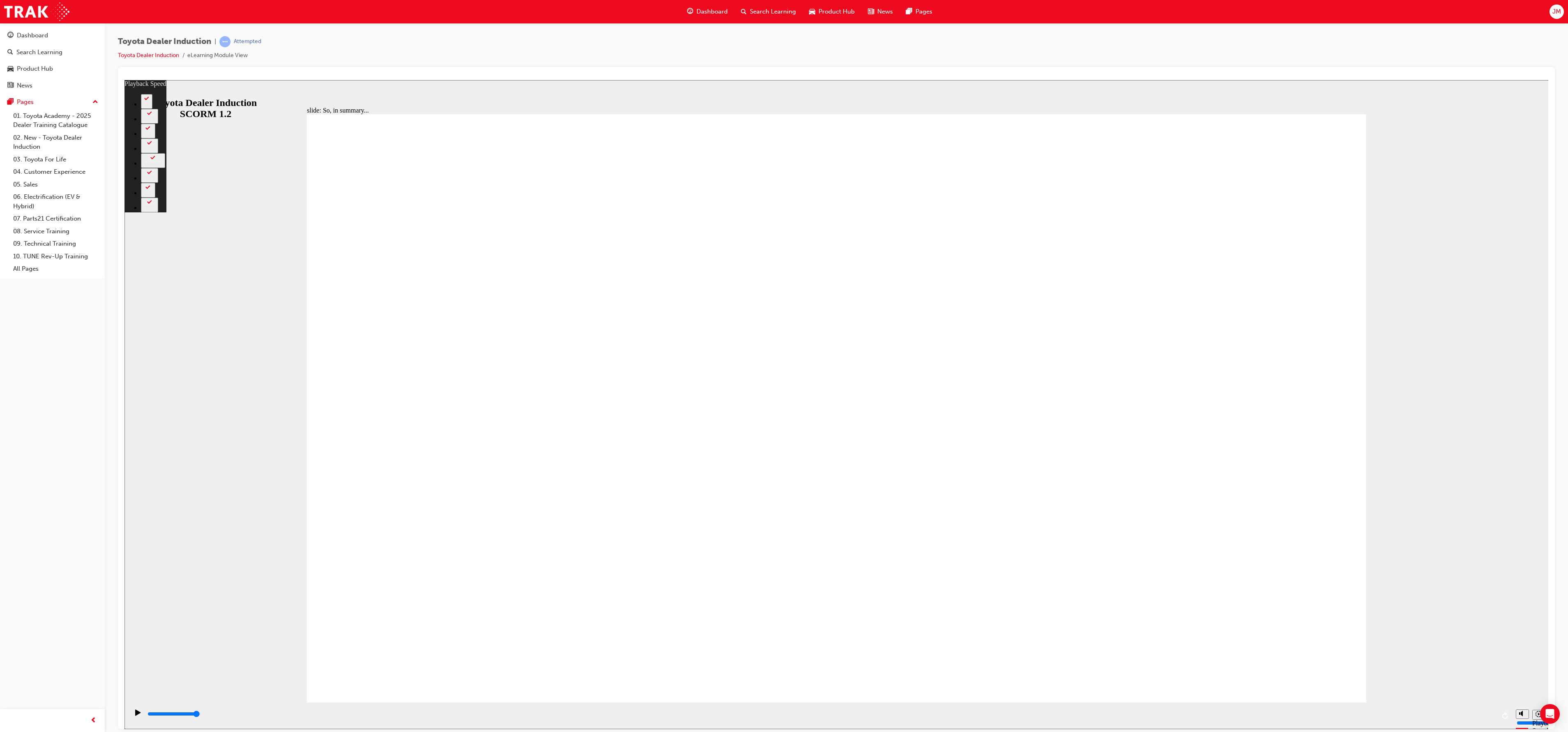
type input "128"
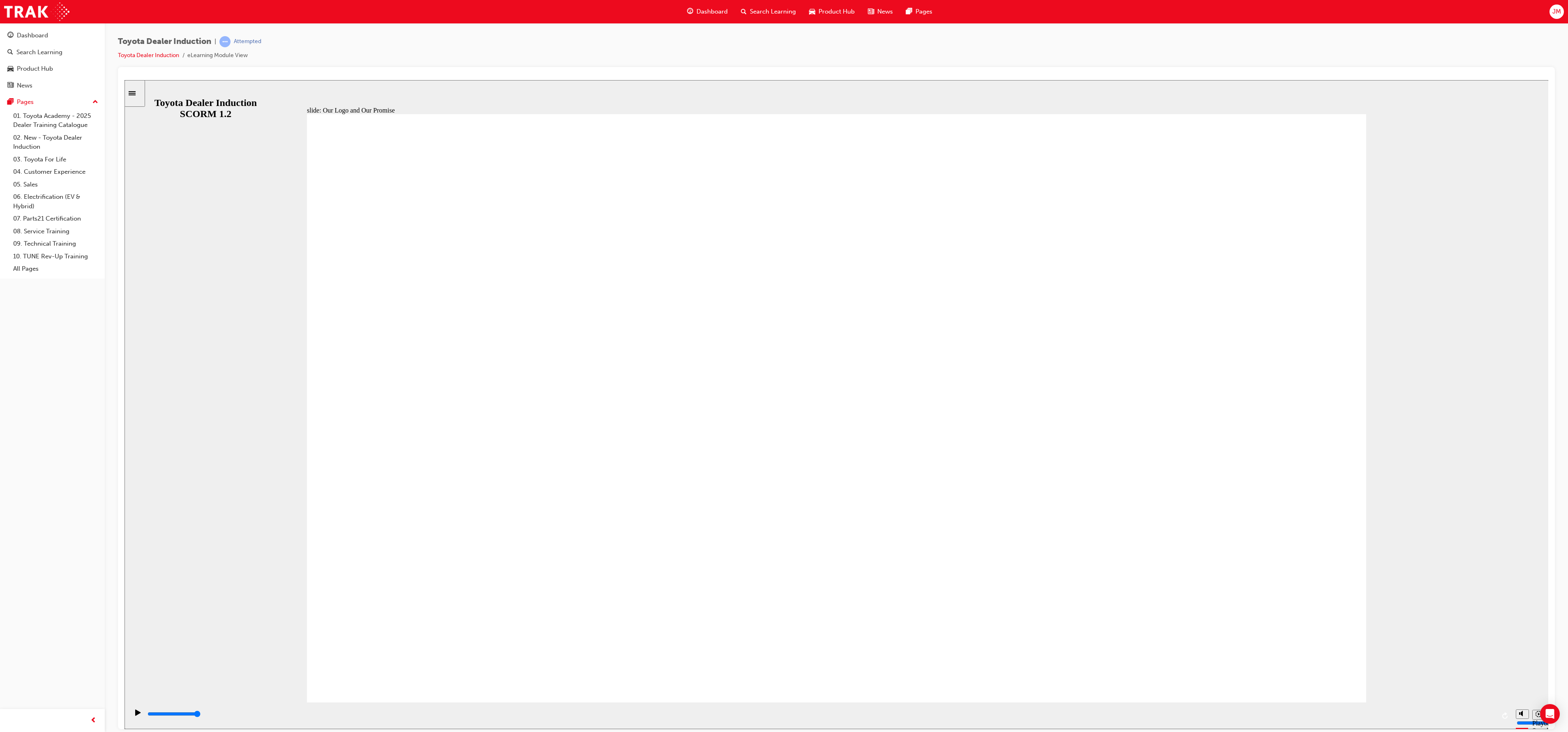
type input "5000"
type input "0"
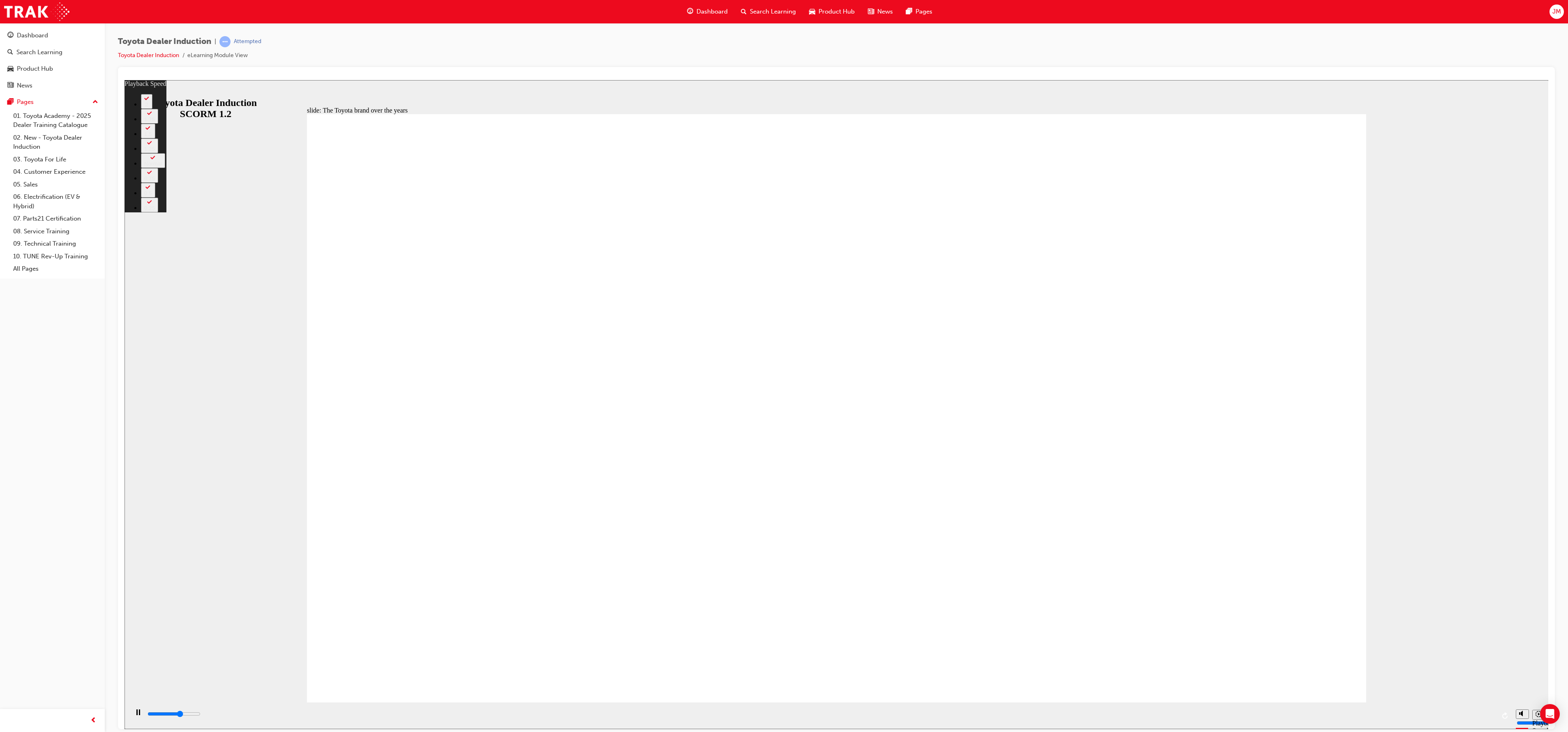
type input "5300"
type input "0"
type input "5500"
type input "1"
type input "5800"
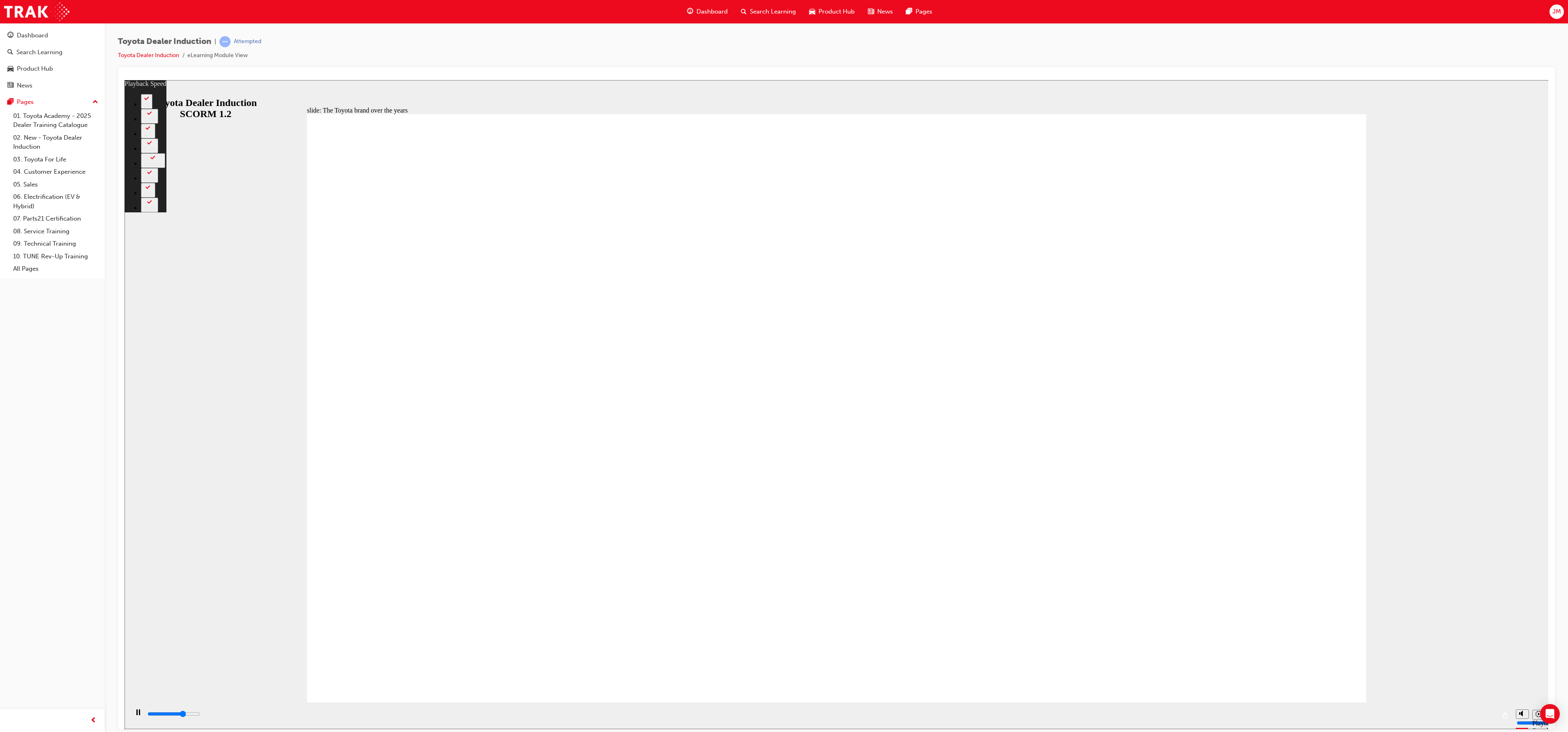
type input "1"
type input "6100"
type input "1"
type input "6300"
type input "1"
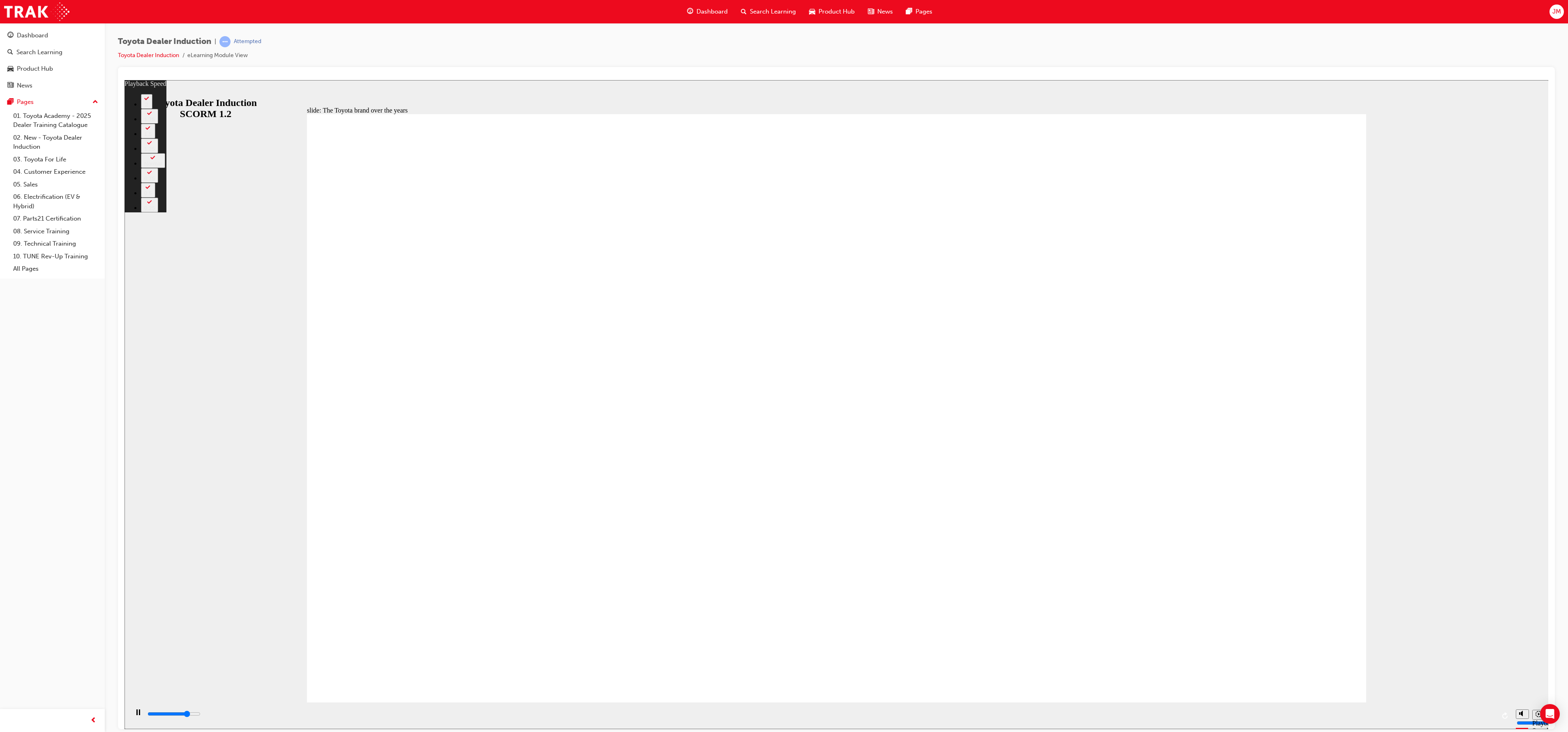
type input "6600"
type input "2"
type input "6900"
type input "2"
type input "7100"
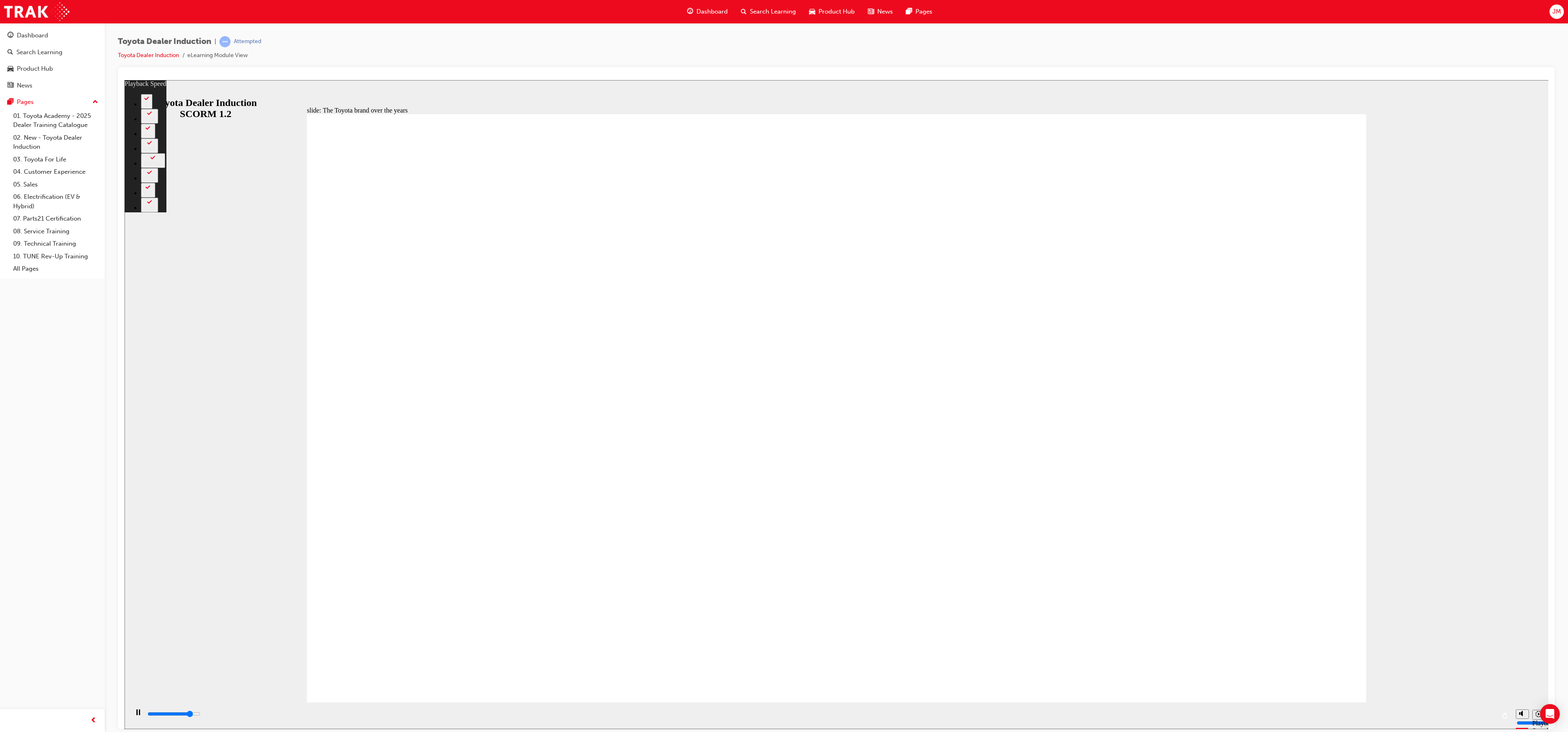
type input "2"
type input "7400"
type input "2"
type input "7700"
type input "3"
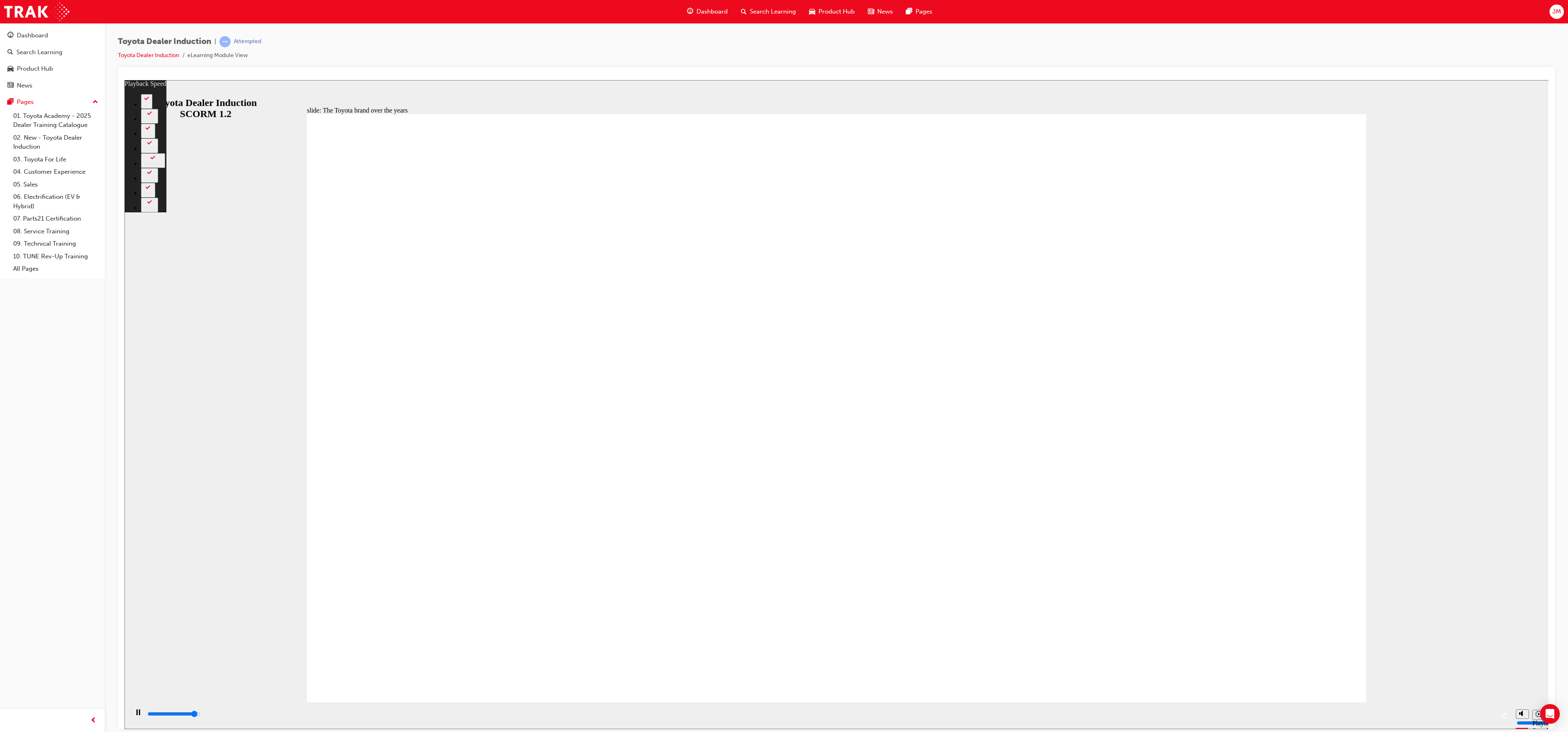
type input "7900"
type input "3"
type input "7900"
type input "3"
type input "8200"
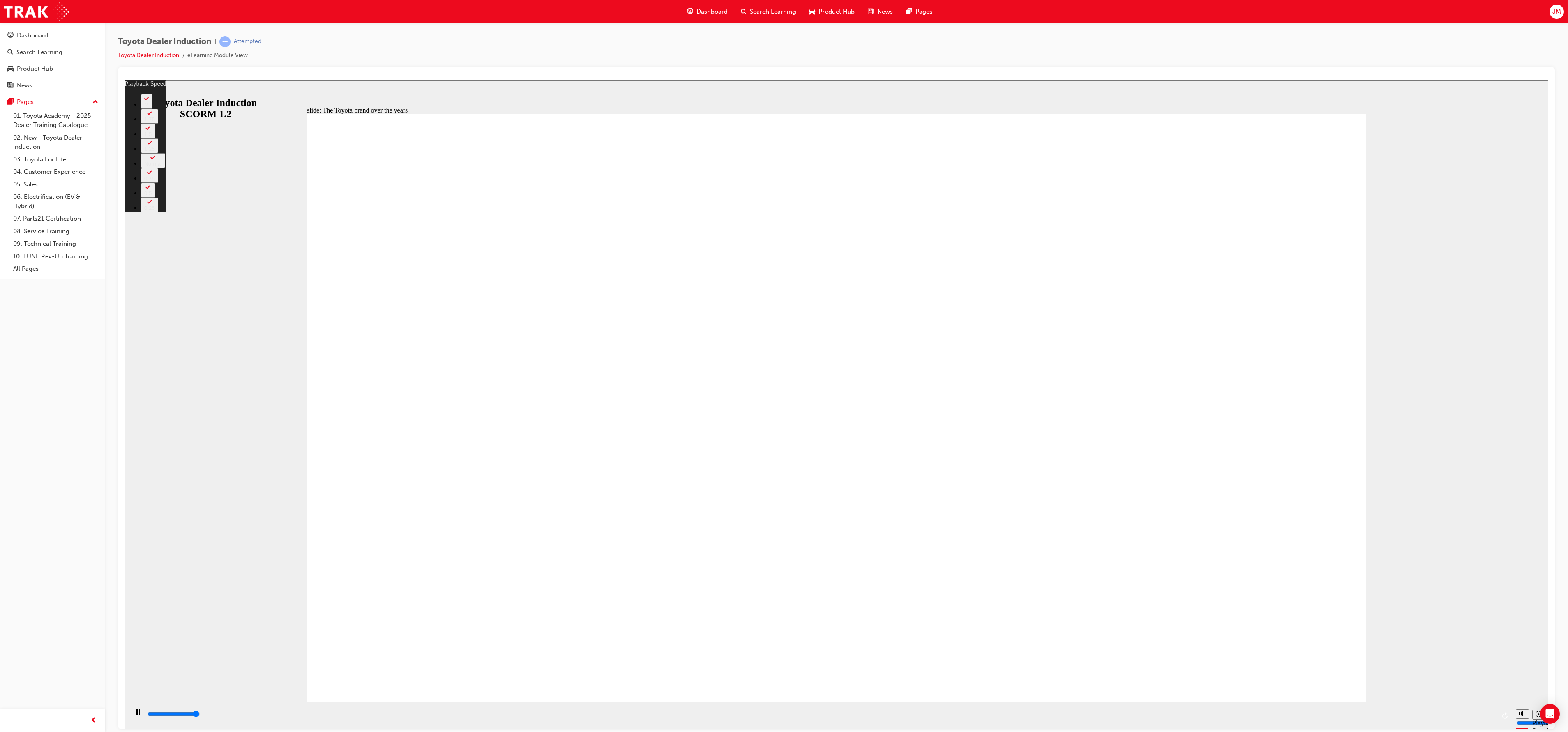
type input "3"
type input "8400"
type input "14"
click at [1367, 682] on div "slide: The Toyota brand over the years Rectangle 2 playback speed 2 1.75 1.5 1.…" at bounding box center [837, 404] width 1424 height 649
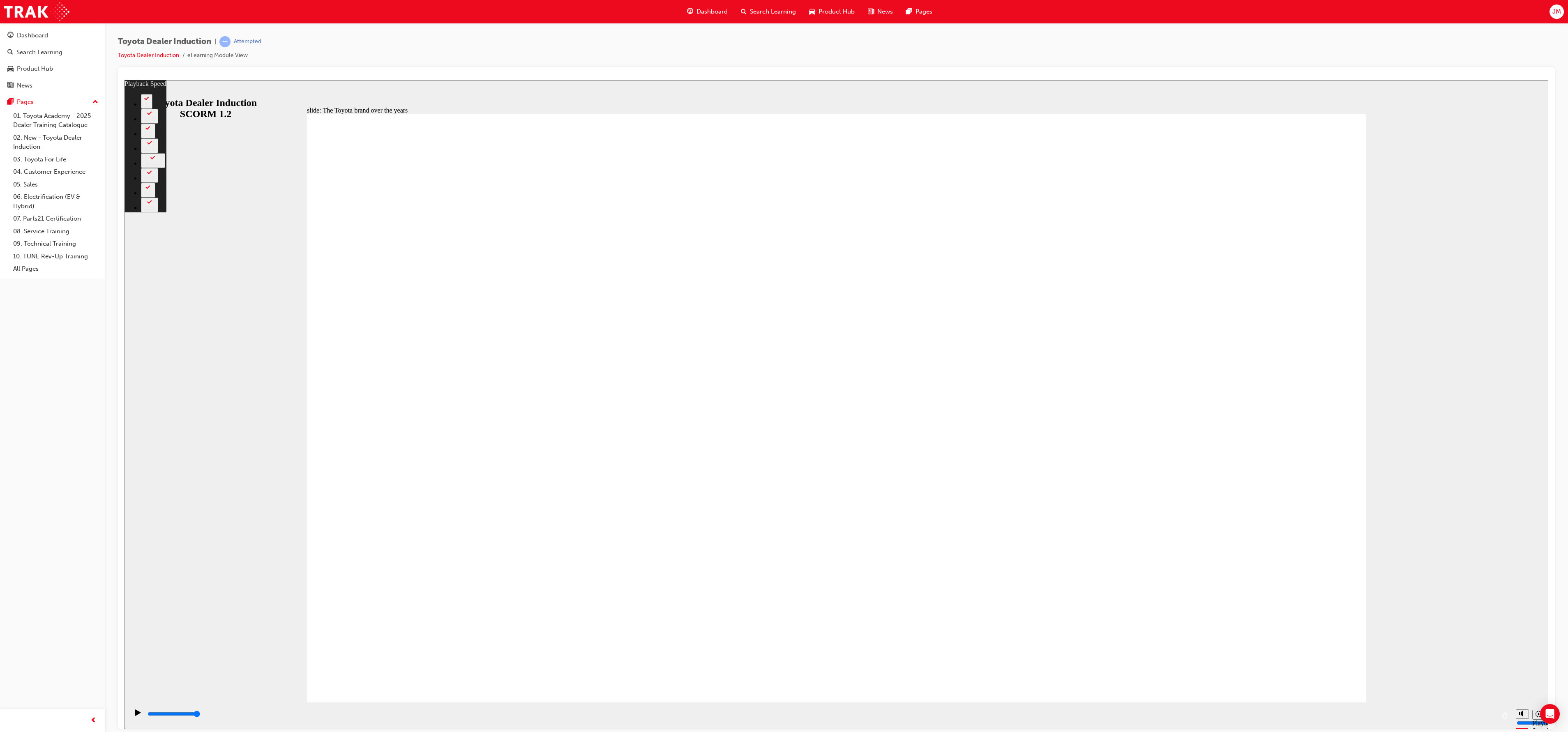
type input "165"
type input "4500"
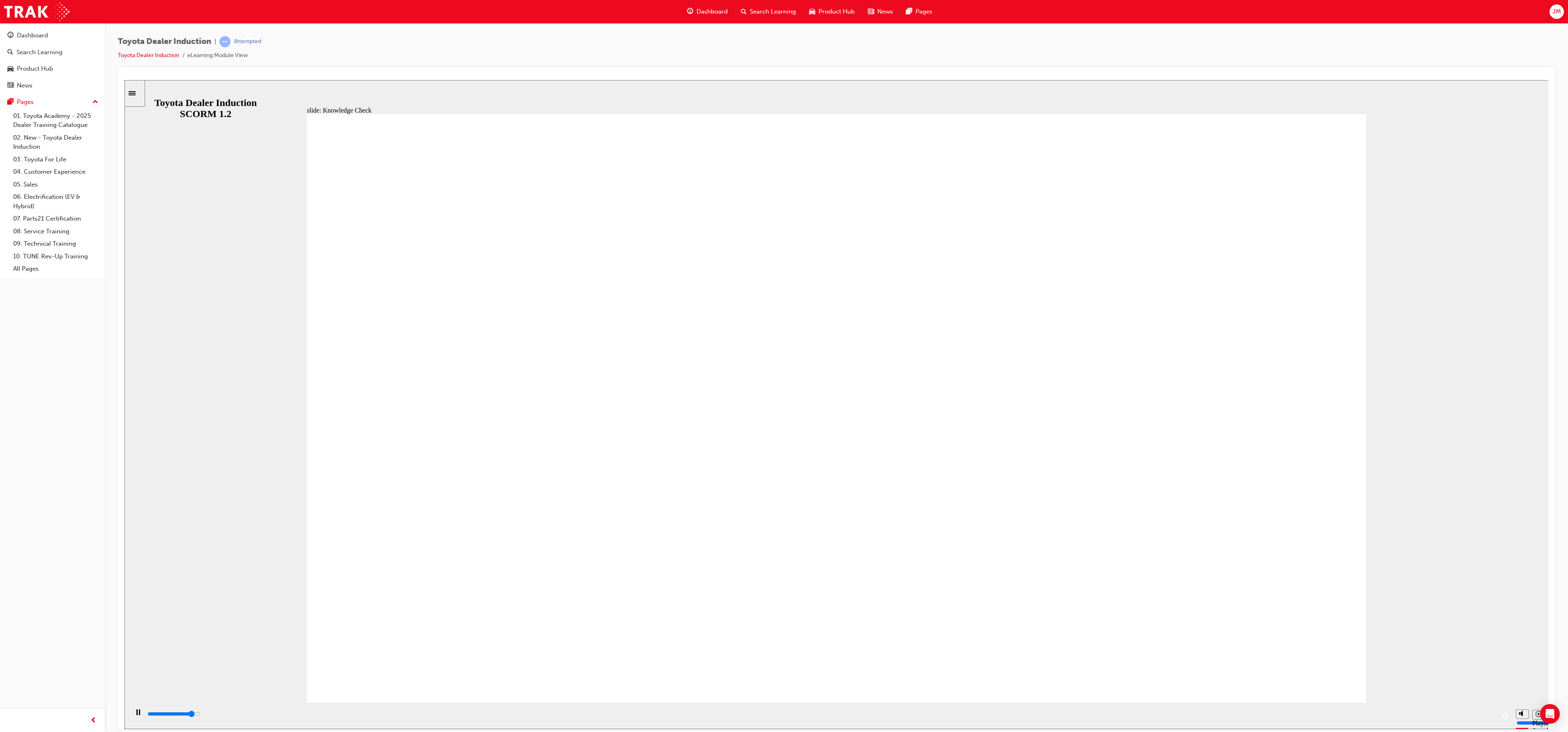
radio input "true"
type input "5000"
radio input "false"
radio input "true"
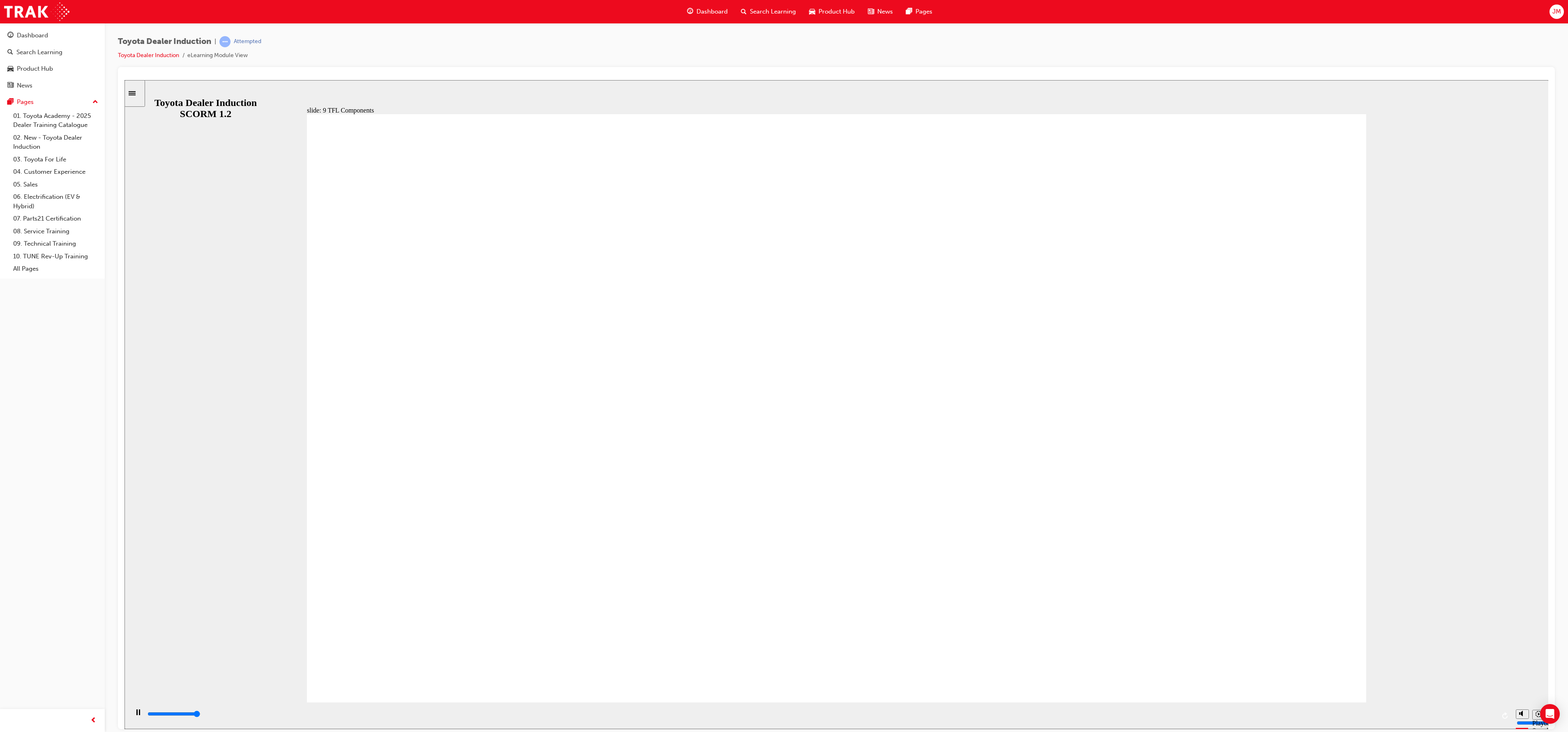
type input "13500"
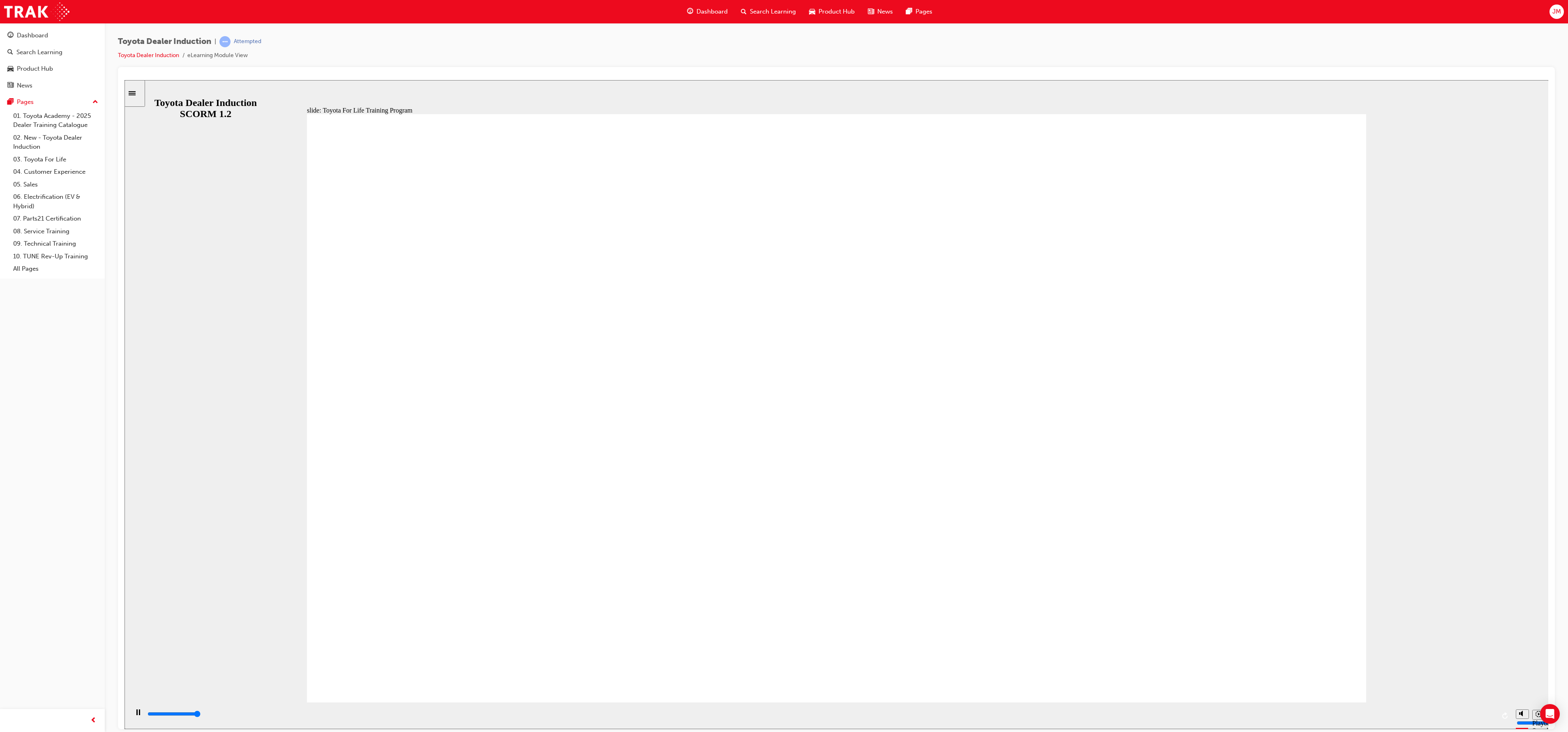
type input "48000"
